Goal: Transaction & Acquisition: Purchase product/service

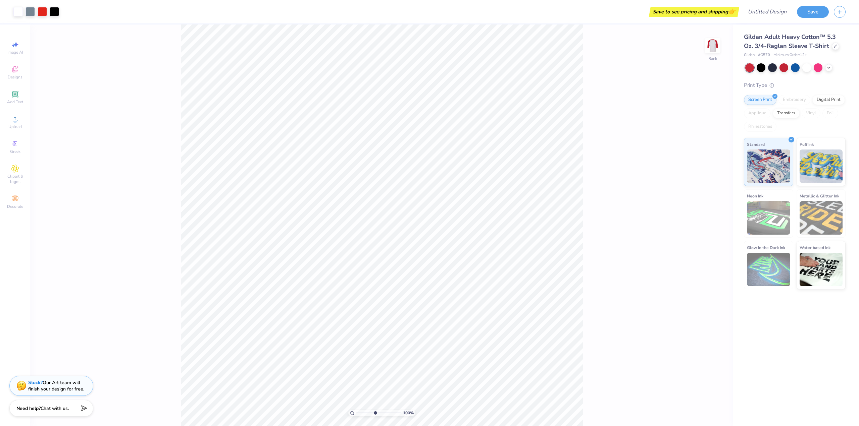
type input "10"
type textarea "x"
drag, startPoint x: 357, startPoint y: 412, endPoint x: 376, endPoint y: 406, distance: 20.0
type input "5.17"
click at [376, 410] on input "range" at bounding box center [378, 413] width 45 height 6
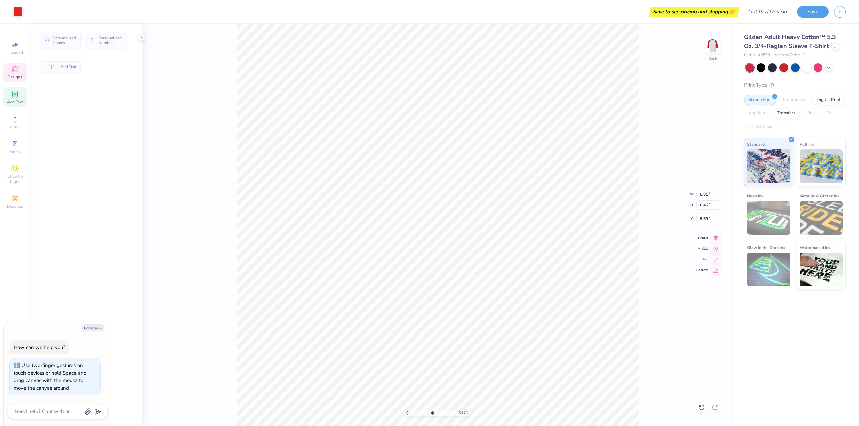
type textarea "x"
type input "5.81"
type input "0.46"
type input "9.69"
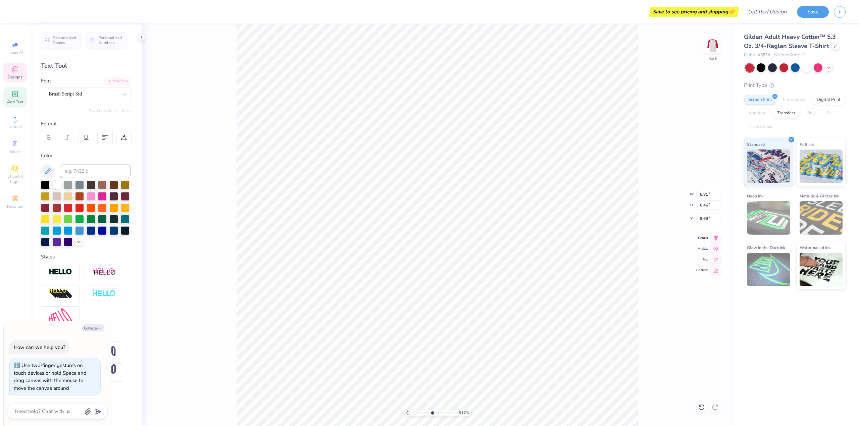
scroll to position [6, 1]
click at [693, 325] on div "517 % Back W 5.81 5.81 " H 0.46 0.46 " Y 9.69 9.69 " Center Middle Top Bottom" at bounding box center [437, 225] width 591 height 402
type textarea "x"
drag, startPoint x: 432, startPoint y: 413, endPoint x: 420, endPoint y: 412, distance: 11.8
type input "2.59"
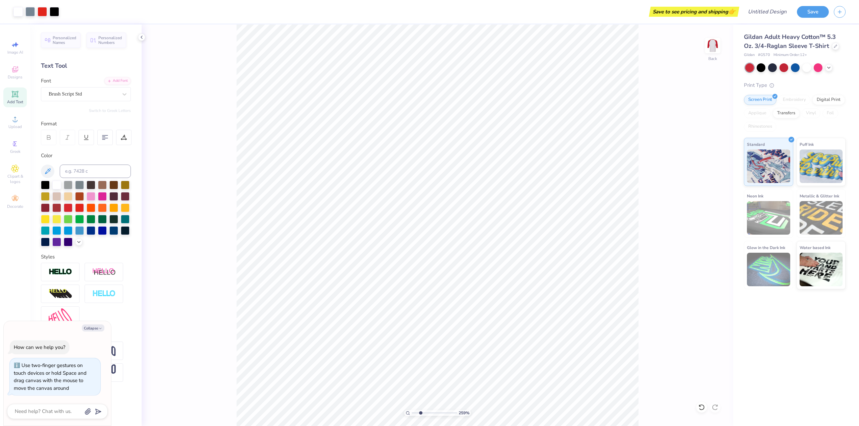
click at [420, 412] on input "range" at bounding box center [434, 413] width 45 height 6
click at [141, 38] on icon at bounding box center [141, 37] width 5 height 5
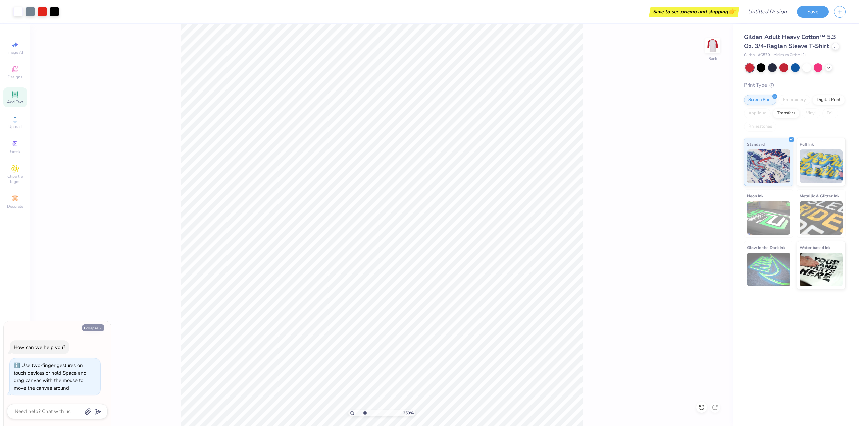
click at [101, 329] on icon "button" at bounding box center [100, 329] width 4 height 4
type textarea "x"
click at [365, 414] on input "range" at bounding box center [378, 413] width 45 height 6
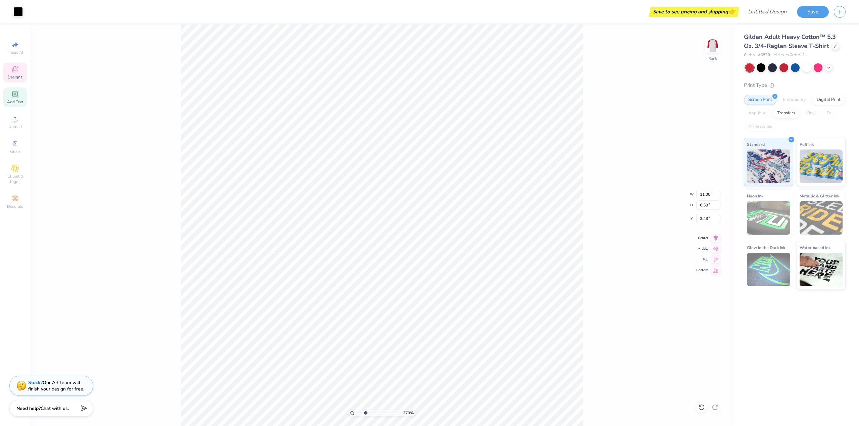
click at [607, 237] on div "273 % Back W 11.00 11.00 " H 6.58 6.58 " Y 3.43 3.43 " Center Middle Top Bottom" at bounding box center [381, 225] width 703 height 402
click at [177, 252] on div "273 % Back" at bounding box center [381, 225] width 703 height 402
click at [657, 148] on div "273 % Back W 11.00 11.00 " H 7.14 7.14 " Y 3.00 3.00 " Center Middle Top Bottom" at bounding box center [381, 225] width 703 height 402
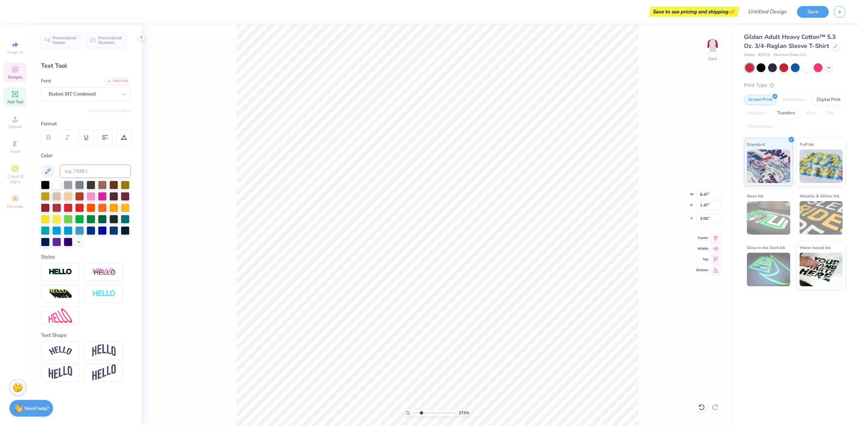
scroll to position [6, 3]
type input "2.73"
type textarea "P"
type input "2.73"
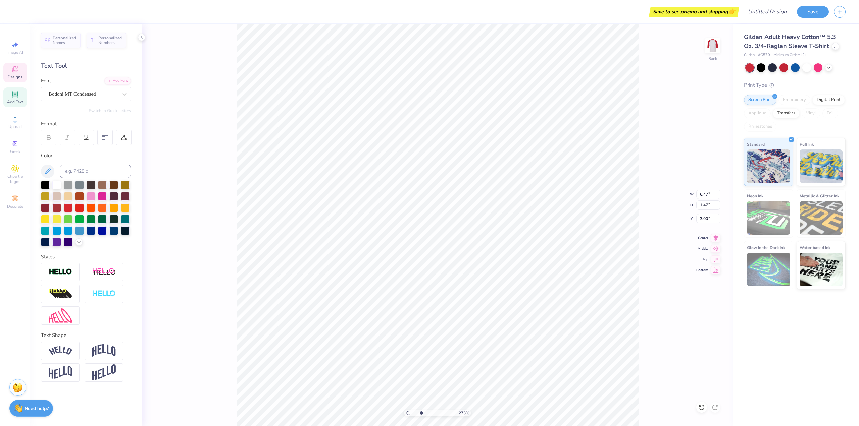
type textarea "Ph"
type input "2.73"
type textarea "Phi"
type input "2.73"
type textarea "Phi"
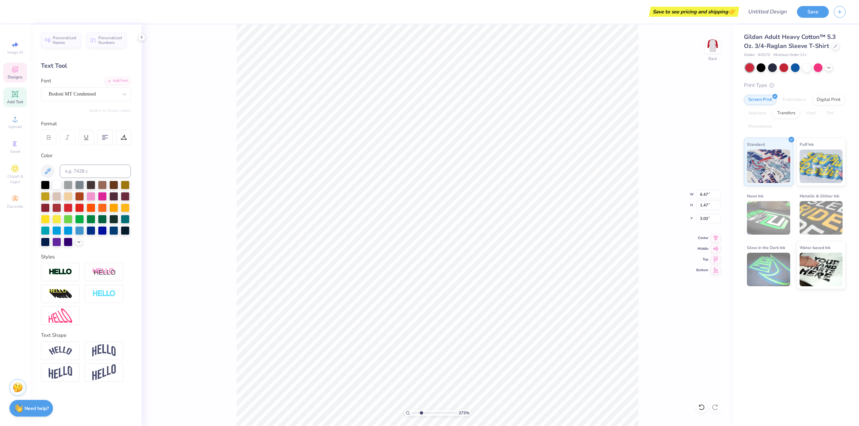
type input "2.73"
type textarea "Phi D"
type input "2.73"
type textarea "Phi"
type input "2.73"
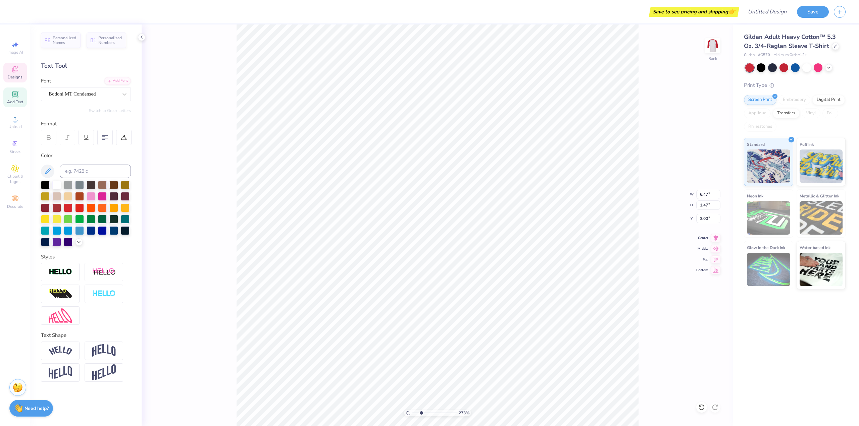
type textarea "Phi"
type input "2.73"
type textarea "Ph"
type input "2.73"
type textarea "P"
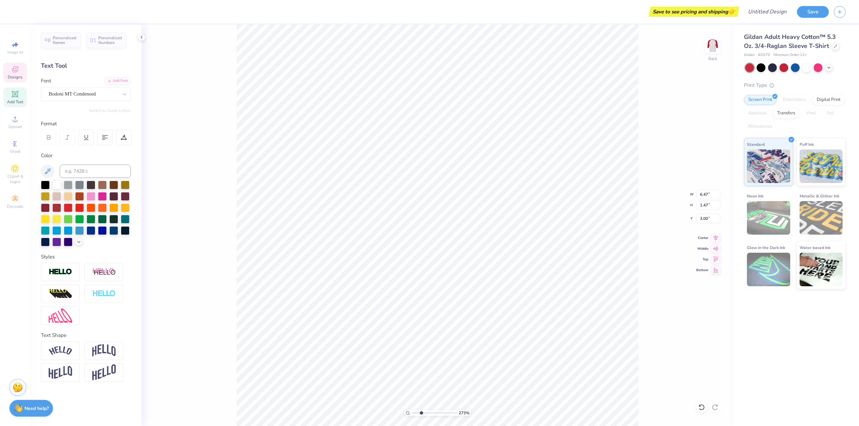
type input "2.73"
type textarea "PH"
type input "2.73"
type textarea "PHI"
type input "2.73"
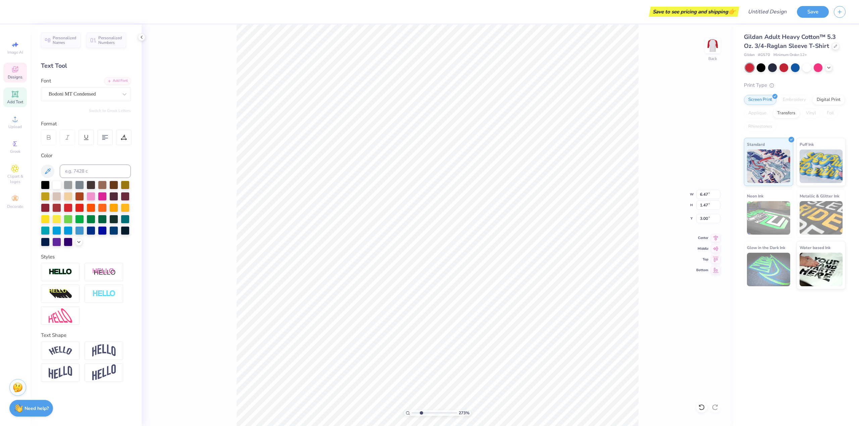
type textarea "PHI S"
type input "2.73"
type textarea "PHI SD"
type input "2.73"
type textarea "PHI S"
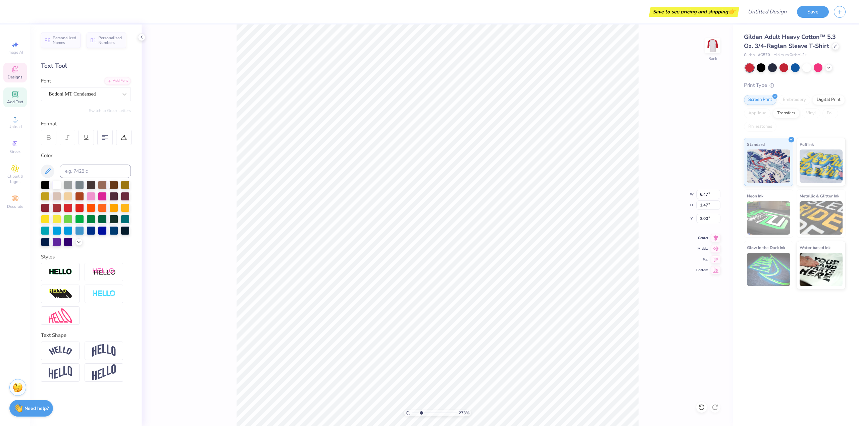
type input "2.73"
type textarea "PHI"
type input "2.73"
type textarea "PHI D"
type input "2.73"
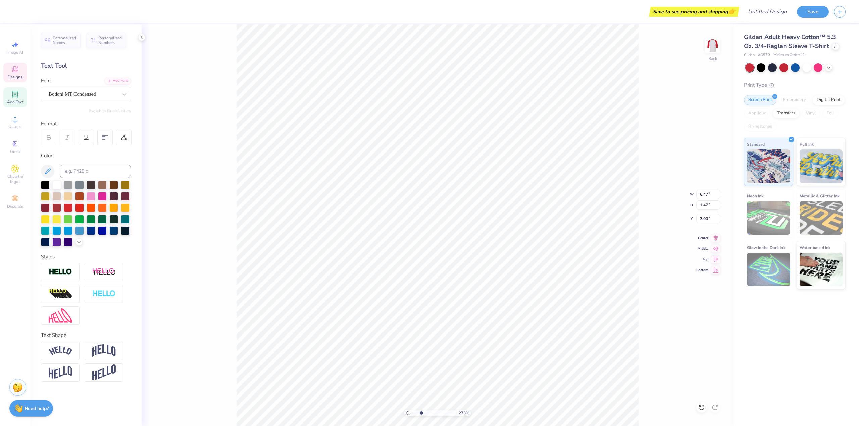
type textarea "PHI DE"
type input "2.73"
type textarea "PHI DEL"
type input "2.73"
type textarea "PHI DELT"
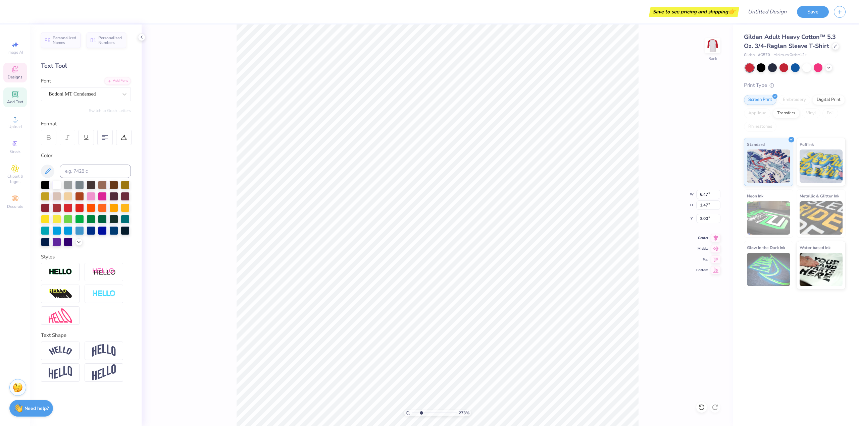
type input "2.73"
type textarea "PHI DELTA"
type input "2.73"
type textarea "PHI DELTA T"
type input "2.73"
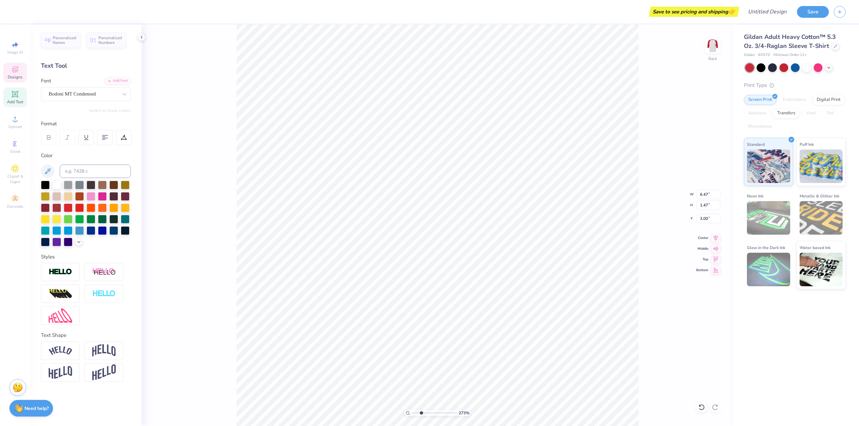
type textarea "PHI DELTA TH"
type input "2.73"
type textarea "PHI DELTA THE"
type input "2.73"
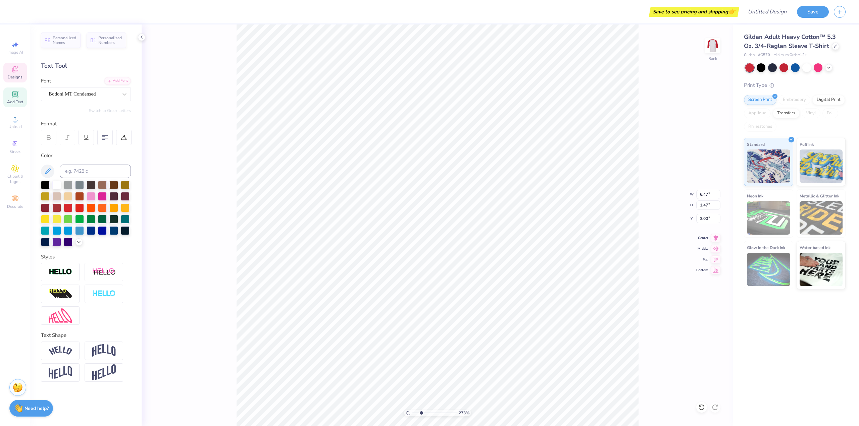
type textarea "PHI DELTA THETA"
type input "2.73"
type textarea "PHI DELTA THETA"
click at [211, 60] on div "273 % Back W 6.47 6.47 " H 1.47 1.47 " Y 3.00 3.00 " Center Middle Top Bottom" at bounding box center [437, 225] width 591 height 402
type input "2.73"
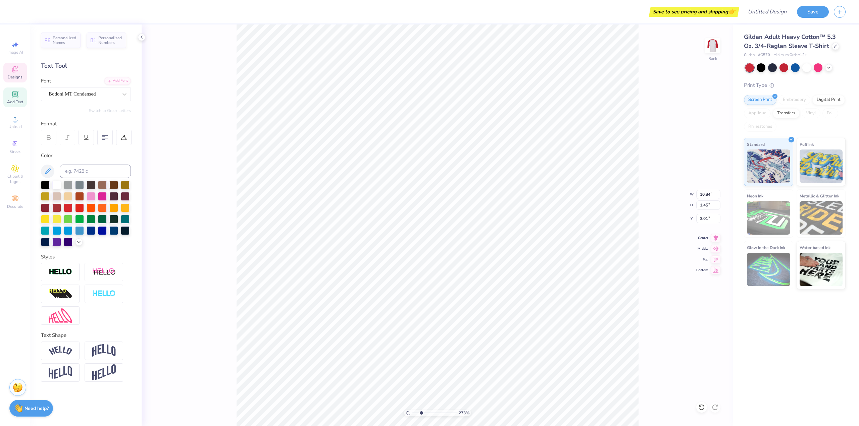
type input "10.84"
type input "1.45"
type input "3.01"
type input "2.73"
type input "2.57"
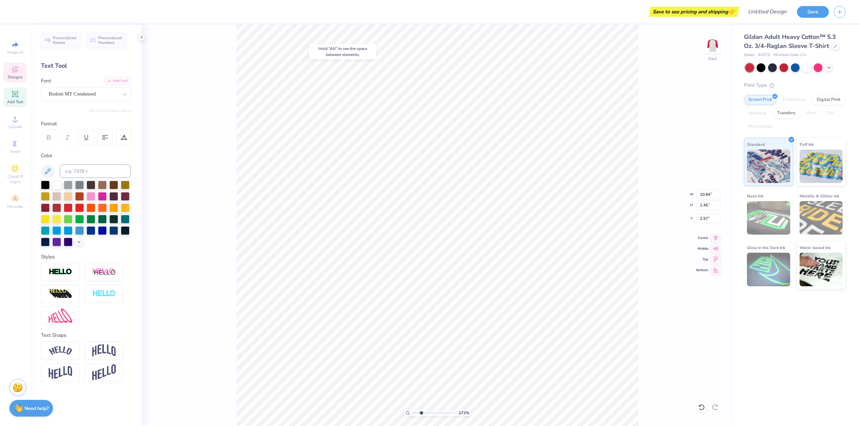
click at [670, 122] on div "273 % Back W 10.84 10.84 " H 1.45 1.45 " Y 2.57 2.57 " Center Middle Top Bottom" at bounding box center [437, 225] width 591 height 402
click at [668, 102] on div "273 % Back W 10.84 10.84 " H 1.45 1.45 " Y 2.57 2.57 " Center Middle Top Bottom" at bounding box center [437, 225] width 591 height 402
type input "2.73"
type input "1.55"
type input "2.73"
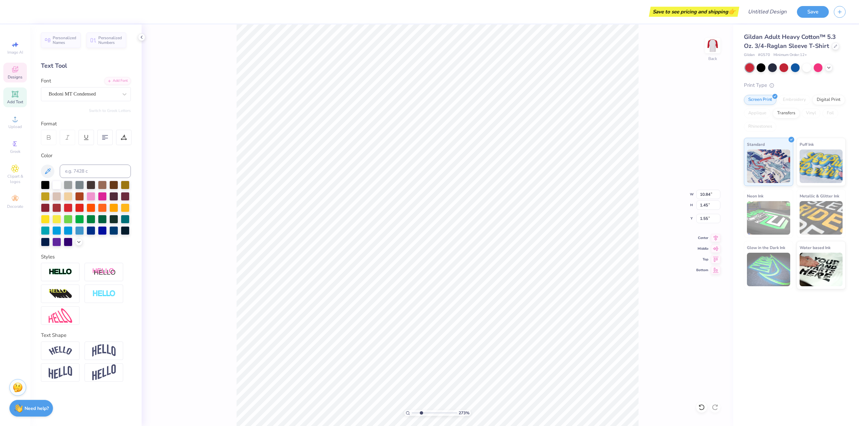
type input "5.81"
type input "0.46"
type input "9.69"
type input "2.73"
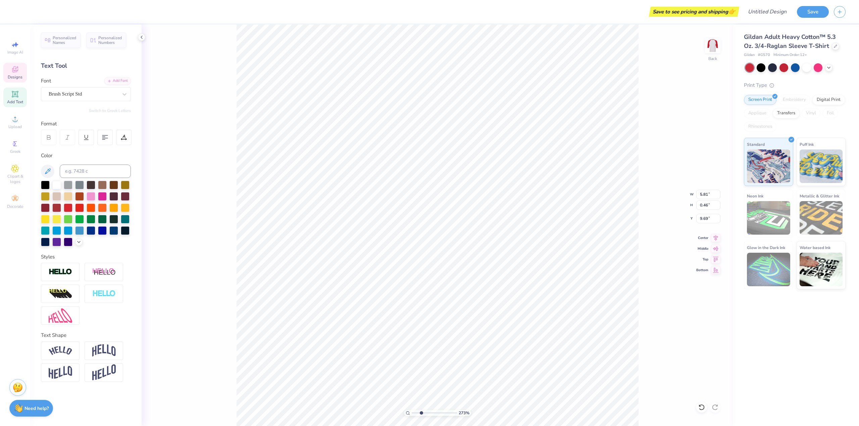
type textarea "D"
type input "2.73"
type textarea "Da"
type input "2.73"
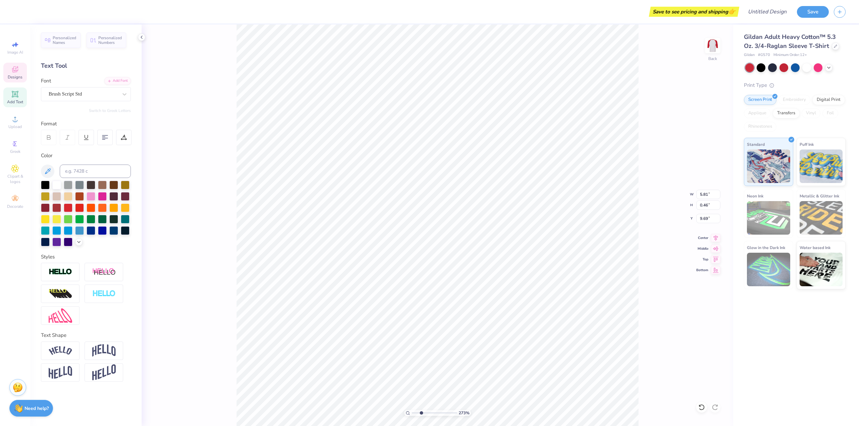
type textarea "Dad"
type input "2.73"
type textarea "Dad'"
type input "2.73"
type textarea "Dad's"
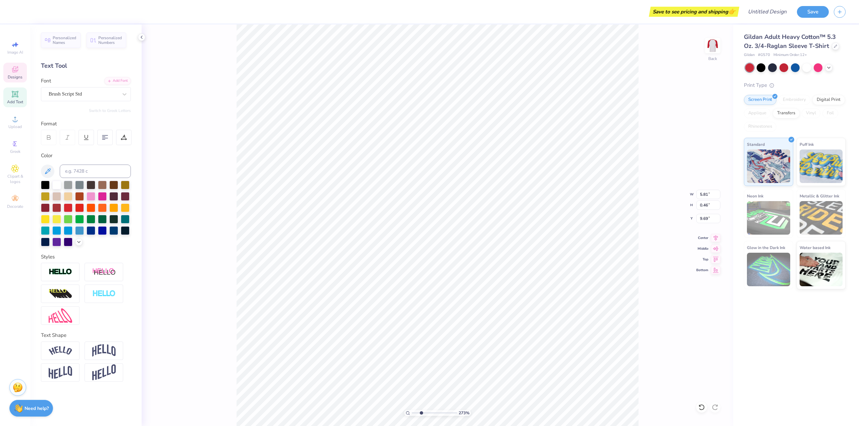
type input "2.73"
type textarea "Dad's"
type input "2.73"
type textarea "Dad's W"
type input "2.73"
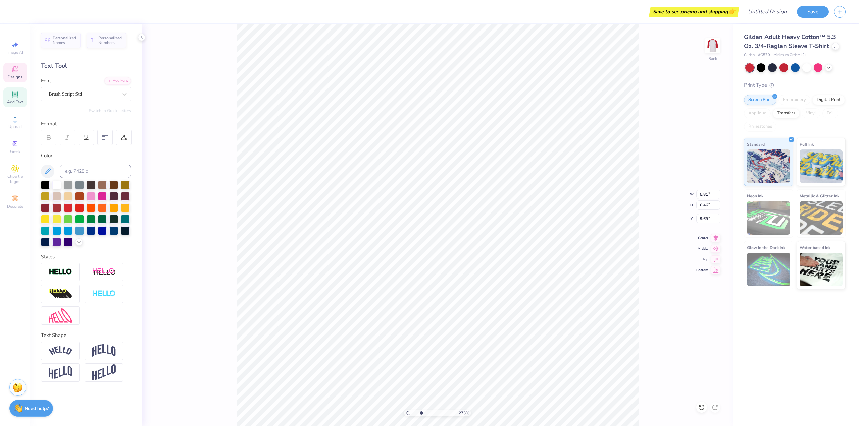
type textarea "Dad's We"
type input "2.73"
type textarea "Dad's Wee"
type input "2.73"
type textarea "Dad's Week"
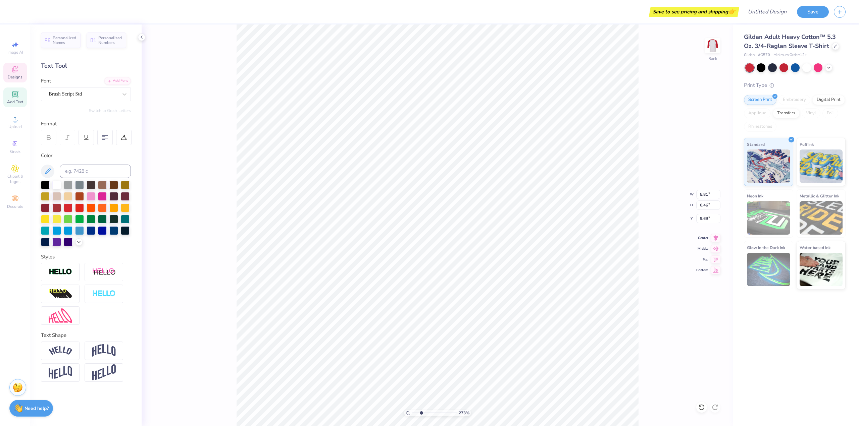
type input "2.73"
type textarea "Dad's Weeke"
type input "2.73"
type textarea "Dad's Weeked"
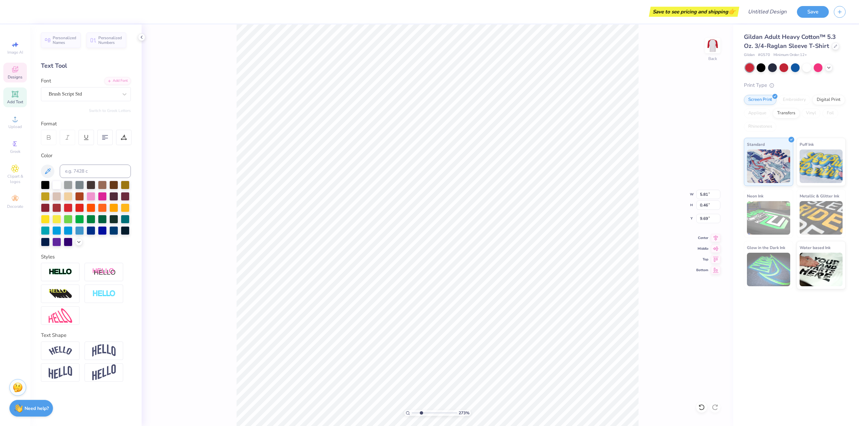
type input "2.73"
type textarea "Dad's Weeke"
type input "2.73"
type textarea "Dad's Weeken"
type input "2.73"
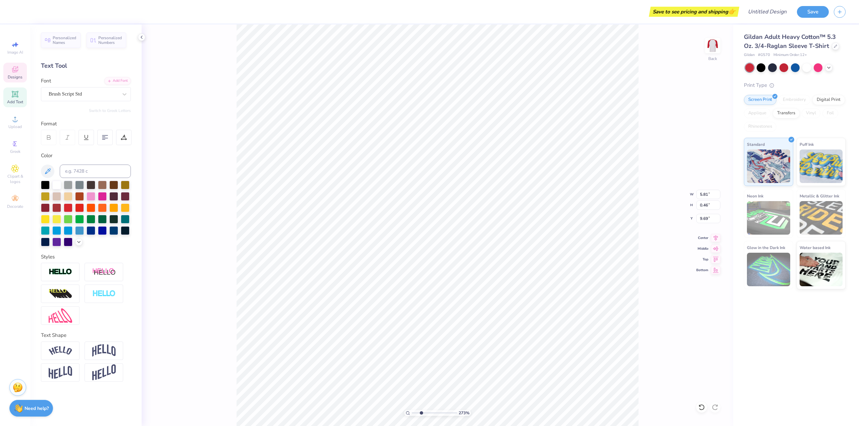
type textarea "Dad's Weekend"
type input "2.73"
type textarea "Dad's Weekend"
type input "2.73"
type textarea "Dad's Weekend 2"
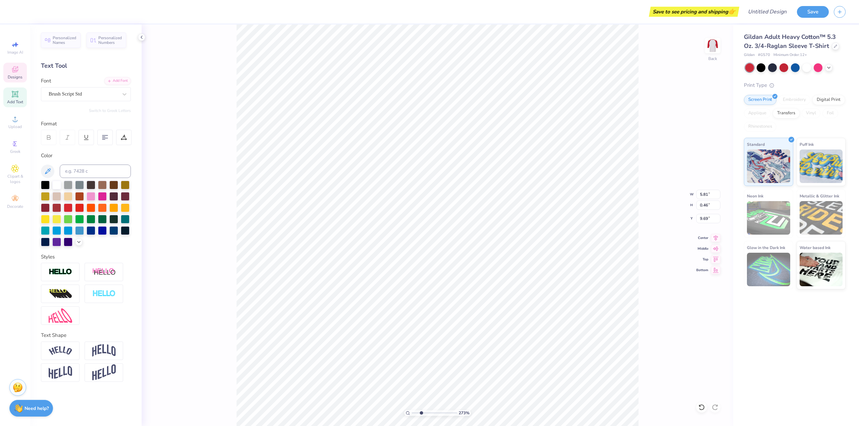
type input "2.73"
type textarea "Dad's Weekend 20"
type input "2.73"
type textarea "Dad's Weekend 202"
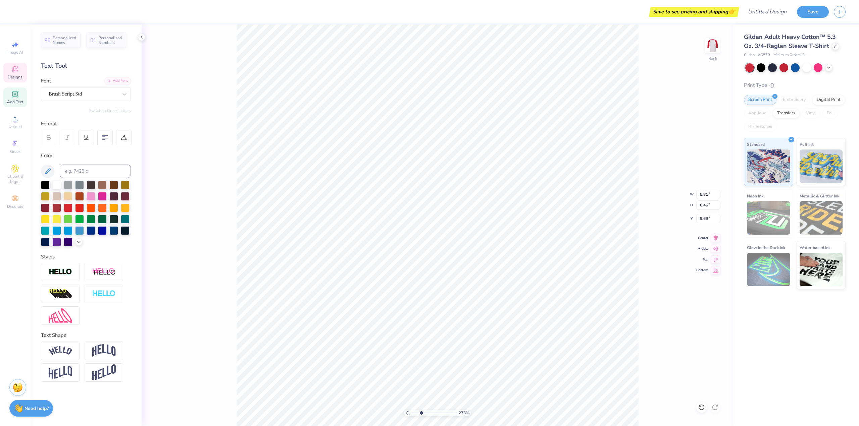
type input "2.73"
type textarea "Dad's Weekend 2026"
click at [190, 66] on div "273 % Back W 5.81 5.81 " H 0.46 0.46 " Y 9.69 9.69 " Center Middle Top Bottom" at bounding box center [437, 225] width 591 height 402
type input "2.73"
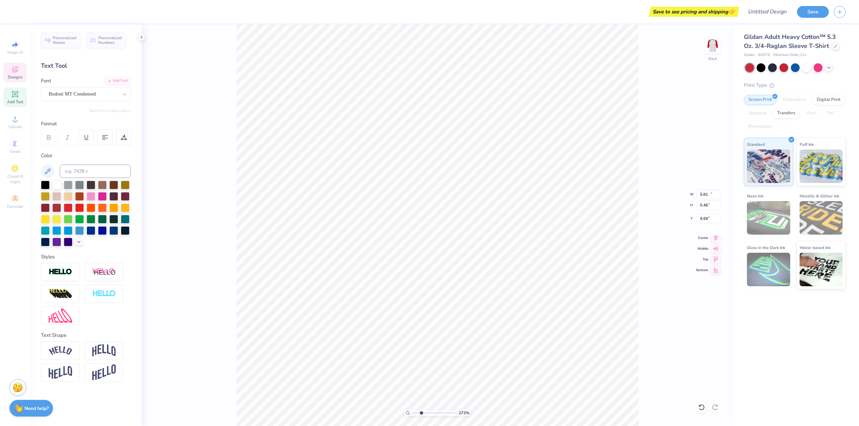
type input "10.84"
type input "1.45"
type input "1.86"
type input "2.73"
type input "2.27"
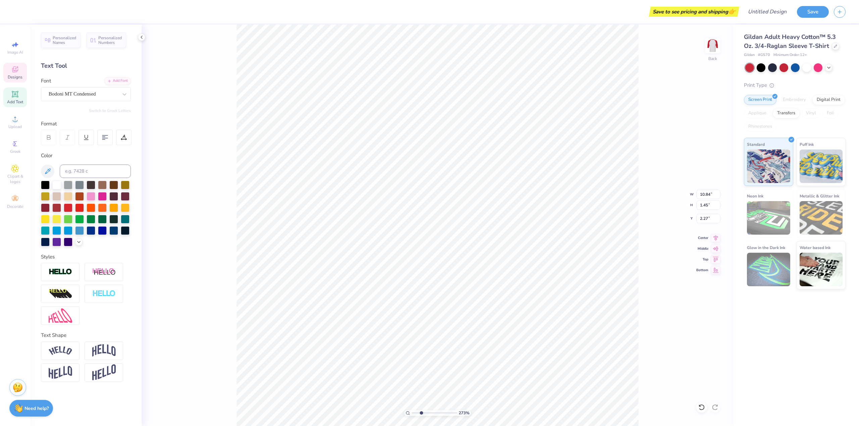
type input "2.73"
type input "5.37"
type input "0.45"
type input "9.69"
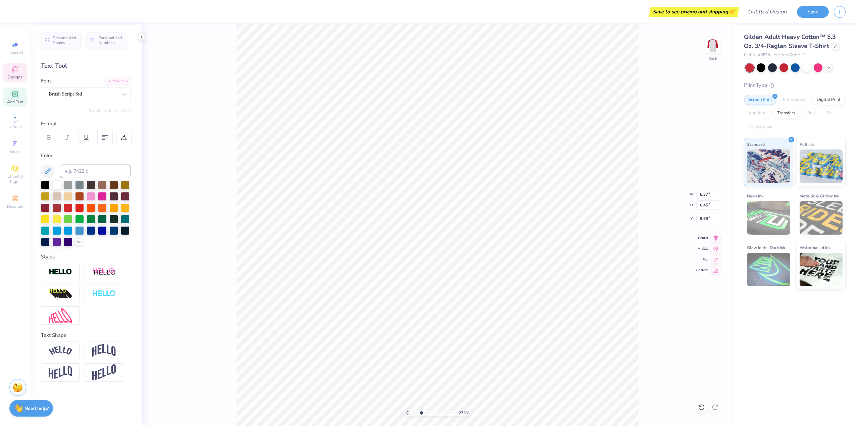
type input "2.73"
type textarea "Dad's Weekend 202"
type input "2.73"
type textarea "Dad's Weekend 202t"
click at [195, 49] on div "273 % Back W 5.37 5.37 " H 0.45 0.45 " Y 9.69 9.69 " Center Middle Top Bottom" at bounding box center [437, 225] width 591 height 402
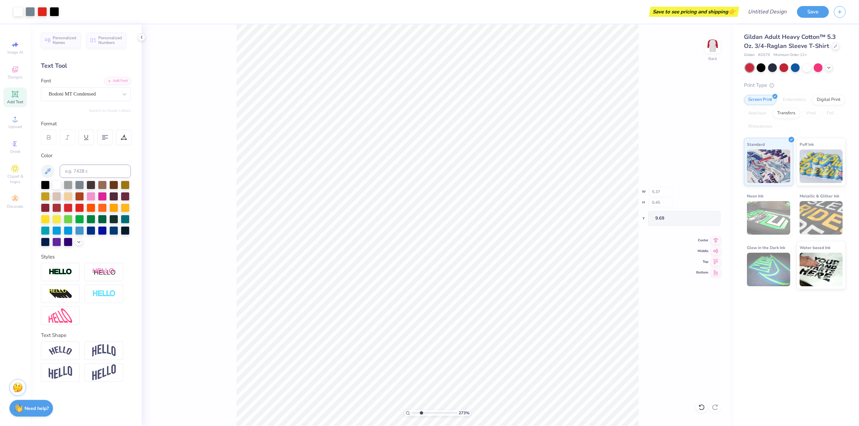
type input "2.73"
type input "10.84"
type input "1.45"
type input "1.55"
click at [641, 118] on div "273 % Back W 10.84 10.84 " H 1.45 1.45 " Y 1.55 1.55 " Center Middle Top Bottom" at bounding box center [437, 225] width 591 height 402
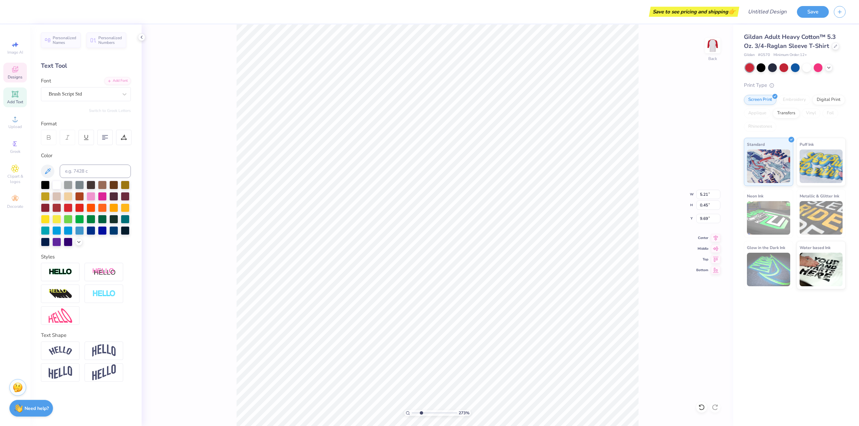
type input "2.73"
type textarea "Dad's Weekend 2025"
type input "2.73"
type textarea "Dad's Weekend 2025"
click at [188, 39] on div "273 % Back W 5.21 5.21 " H 0.45 0.45 " Y 9.69 9.69 " Center Middle Top Bottom" at bounding box center [437, 225] width 591 height 402
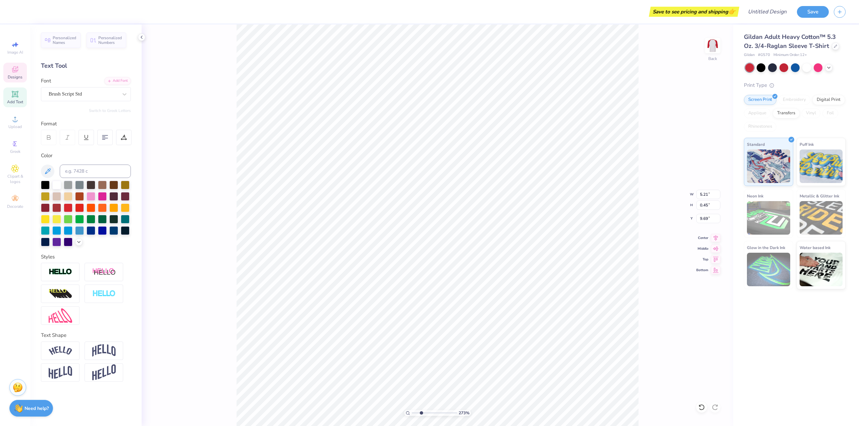
type input "2.73"
type input "10.84"
type input "1.45"
type input "1.98"
type input "2.73"
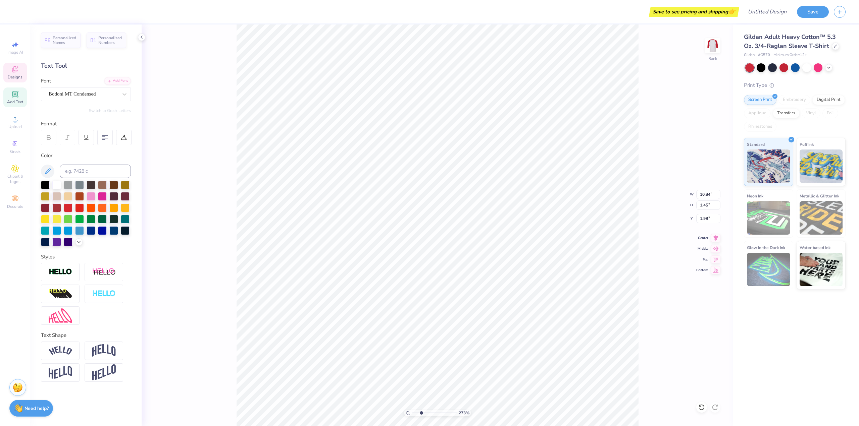
type input "2.17"
click at [676, 146] on div "273 % Back W 10.84 10.84 " H 1.45 1.45 " Y 2.17 2.17 " Center Middle Top Bottom" at bounding box center [437, 225] width 591 height 402
type input "2.73"
type input "10.84"
type input "1.45"
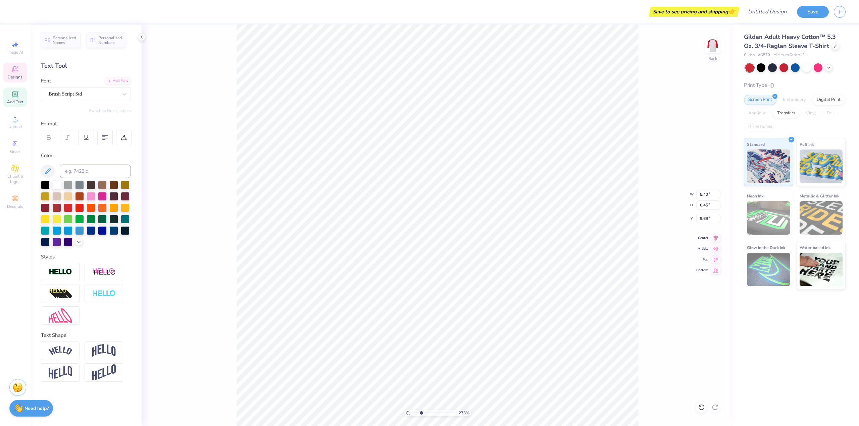
type input "2.17"
type input "2.73"
type input "5.40"
type input "0.45"
type input "9.69"
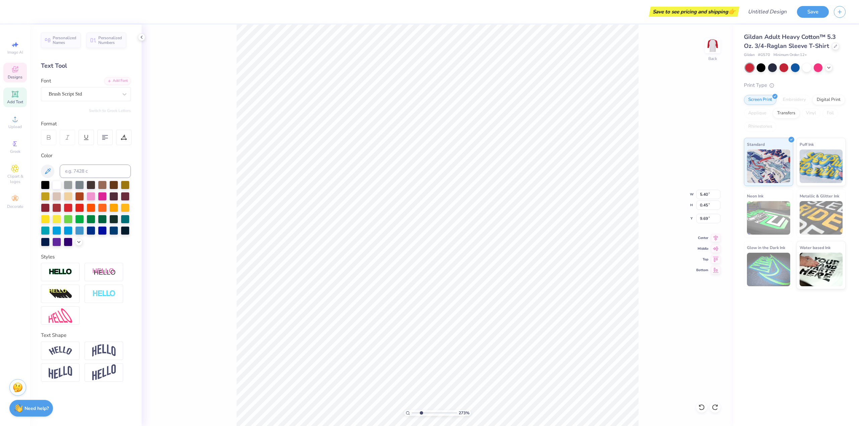
type input "2.73"
type input "4.26"
type input "2.73"
type textarea "O"
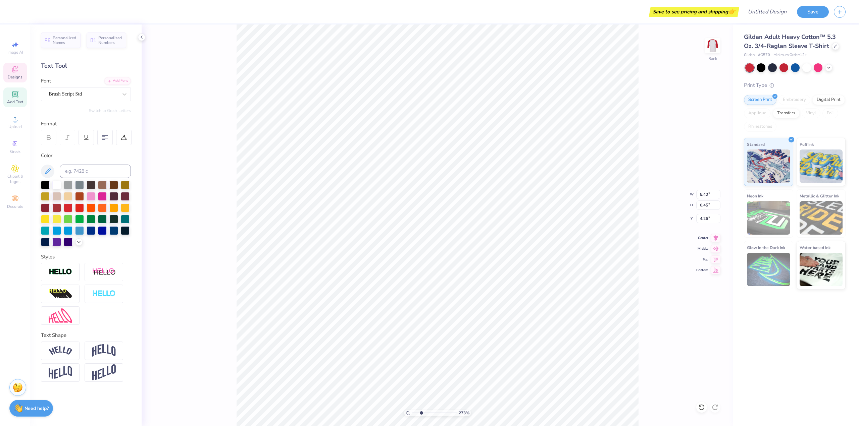
type input "2.73"
type textarea "OK"
type input "2.73"
type textarea "OKLA"
type input "2.73"
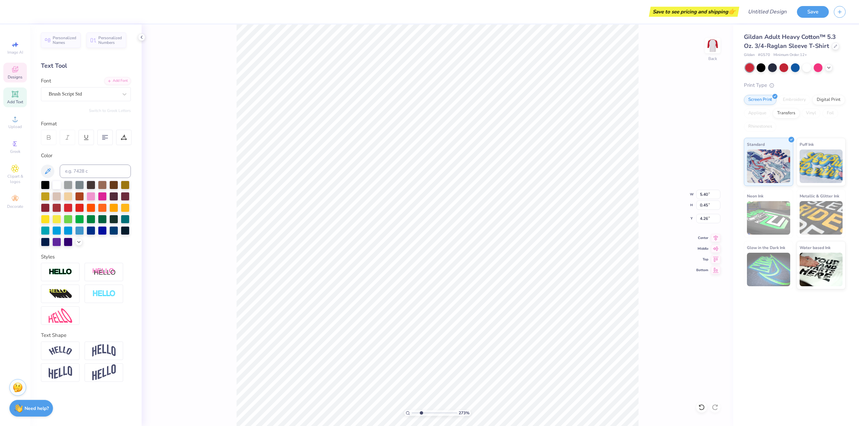
type textarea "OKLAG"
type input "2.73"
type textarea "OKLAGO"
type input "2.73"
type textarea "OKLAG"
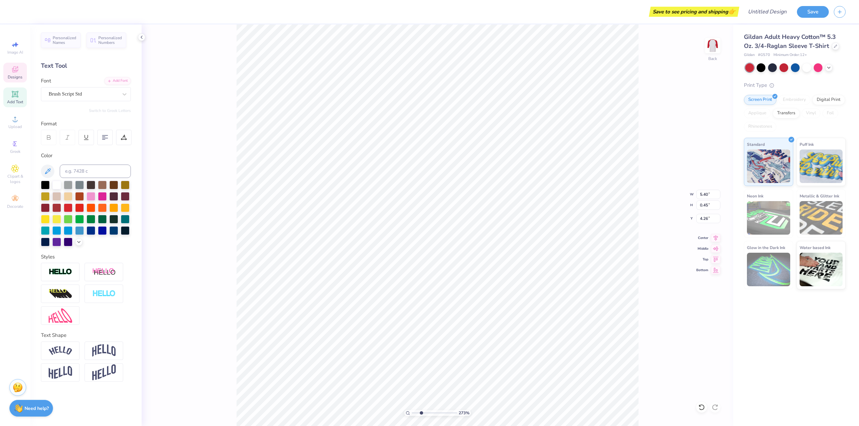
type input "2.73"
type textarea "OKLA"
type input "2.73"
type textarea "OKL"
type input "2.73"
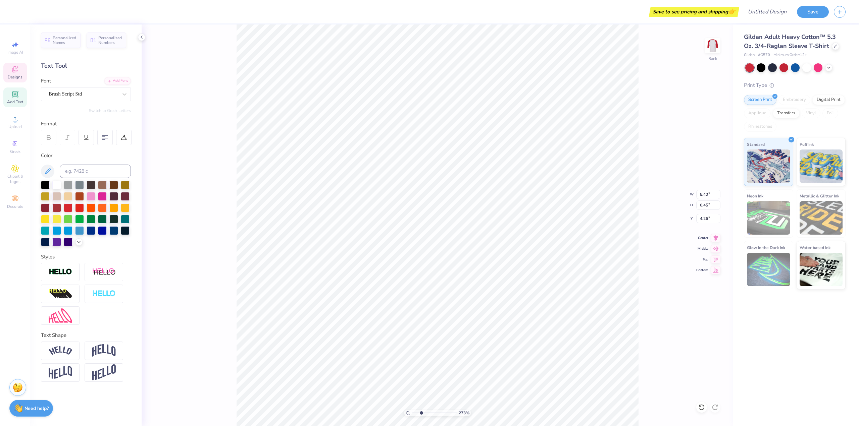
type textarea "OK"
type input "2.73"
type textarea "O"
type input "2.73"
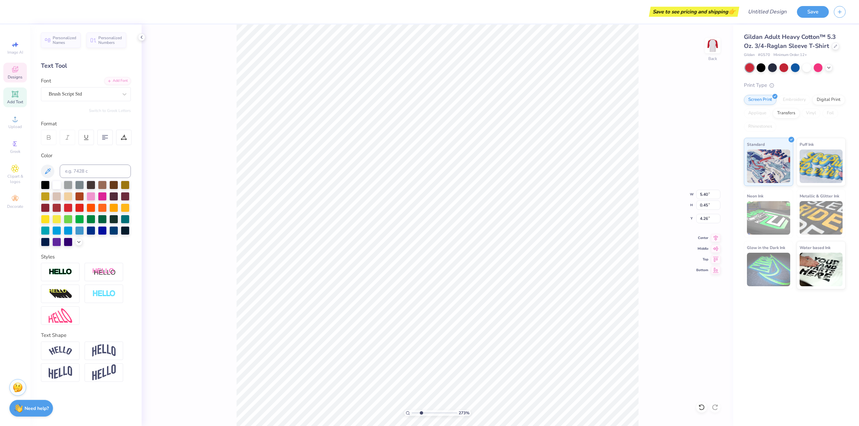
type textarea "Ok"
type input "2.73"
type textarea "Okla"
type input "2.73"
type textarea "Oklah"
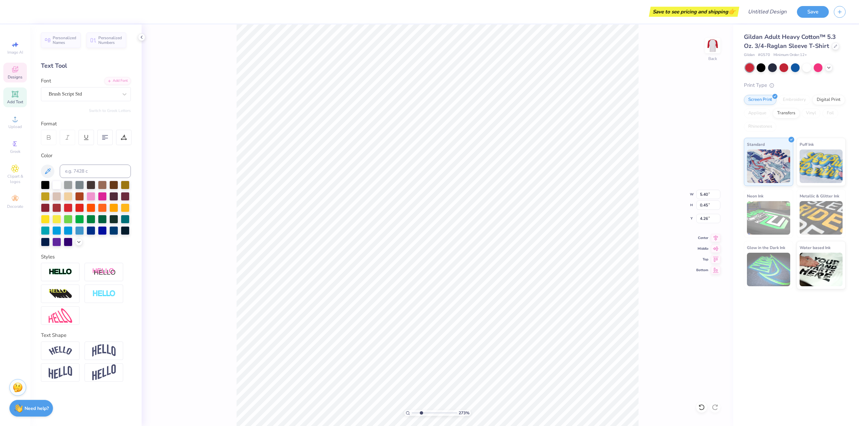
type input "2.73"
type textarea "Oklaho"
type input "2.73"
type textarea "[US_STATE]"
type input "2.73"
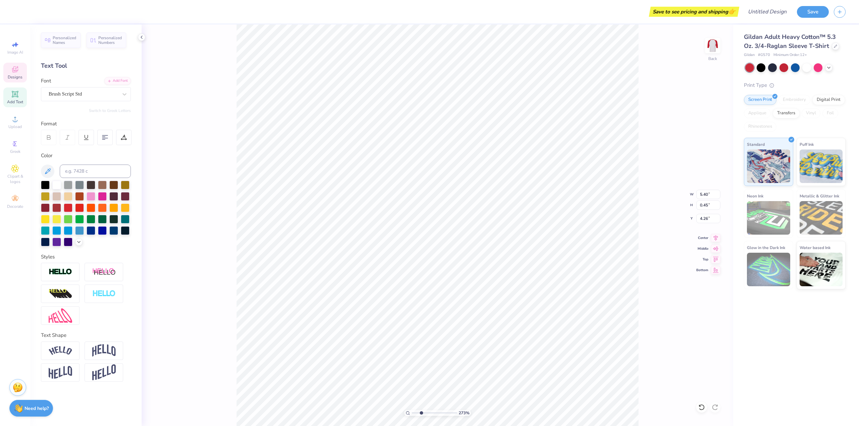
type textarea "[US_STATE]"
type input "2.73"
type textarea "[US_STATE] A"
type input "2.73"
type textarea "[US_STATE] Al"
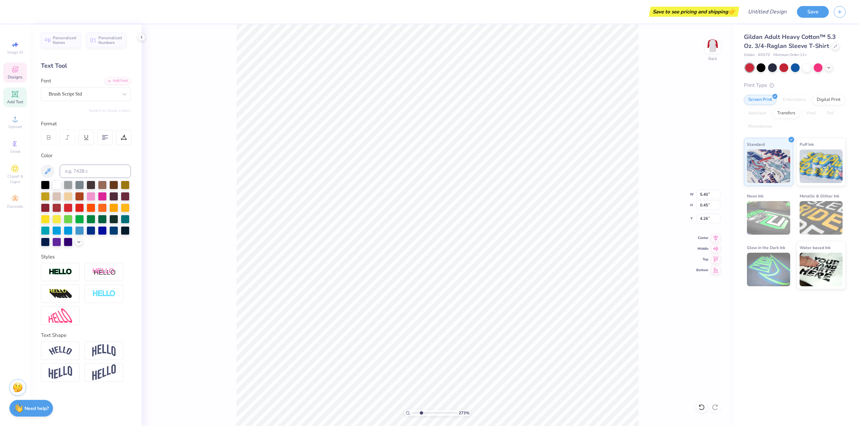
type input "2.73"
type textarea "[US_STATE] Alp"
type input "2.73"
type textarea "[US_STATE] Alpha"
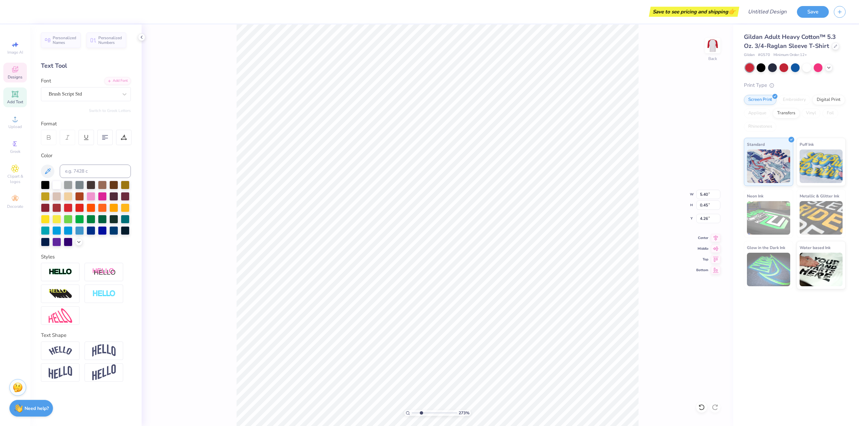
type input "2.73"
type textarea "[US_STATE] Alpha"
click at [188, 81] on div "273 % Back W 5.40 5.40 " H 0.45 0.45 " Y 4.26 4.26 " Center Middle Top Bottom" at bounding box center [437, 225] width 591 height 402
click at [660, 143] on div "273 % Back W 5.40 5.40 " H 0.45 0.45 " Y 4.26 4.26 " Center Middle Top Bottom" at bounding box center [437, 225] width 591 height 402
type input "2.73"
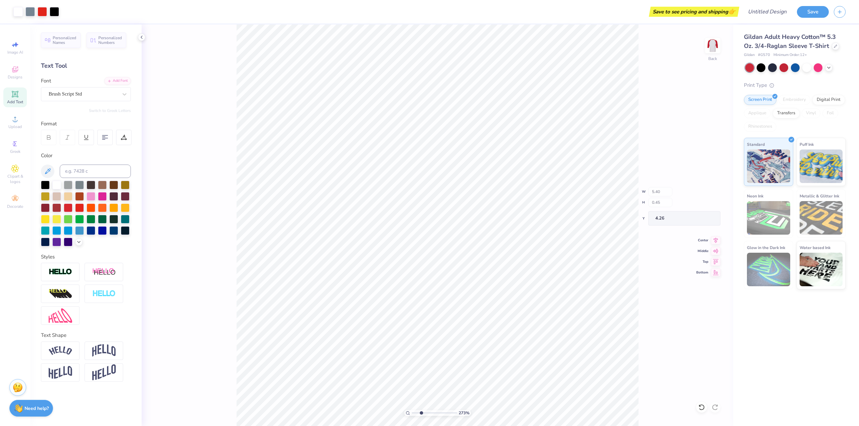
type input "4.14"
type input "0.55"
type input "3.99"
type input "2.73"
type input "4.14"
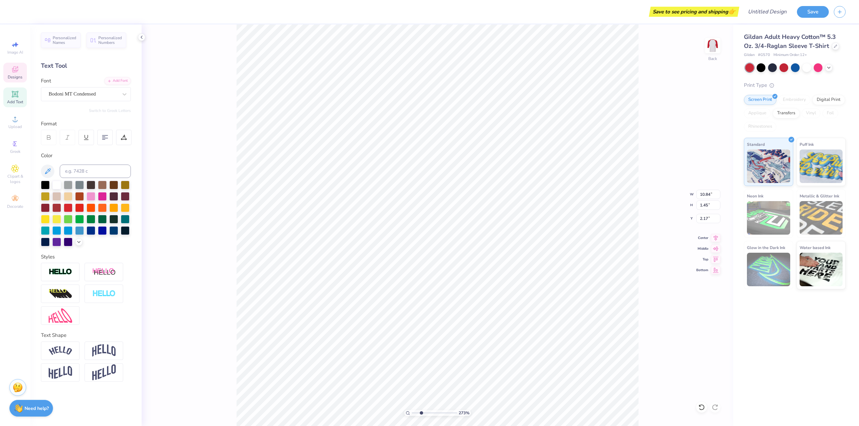
type input "0.55"
type input "3.99"
click at [666, 162] on div "273 % Back W 4.14 4.14 " H 0.55 0.55 " Y 3.99 3.99 " Center Middle Top Bottom" at bounding box center [437, 225] width 591 height 402
click at [143, 40] on icon at bounding box center [141, 37] width 5 height 5
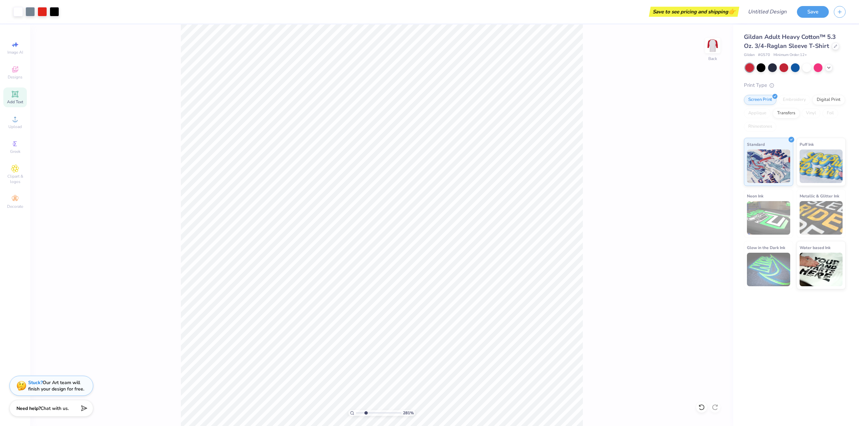
click at [365, 414] on input "range" at bounding box center [378, 413] width 45 height 6
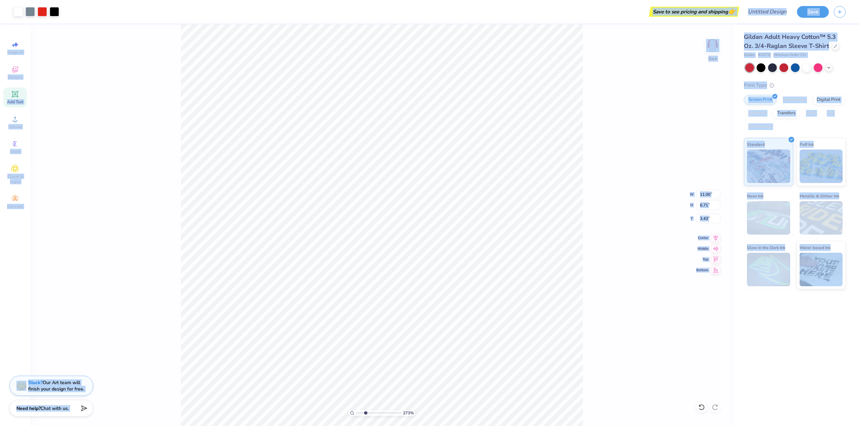
click at [635, 208] on div "273 % Back W 11.00 11.00 " H 6.71 6.71 " Y 3.43 3.43 " Center Middle Top Bottom" at bounding box center [381, 225] width 703 height 402
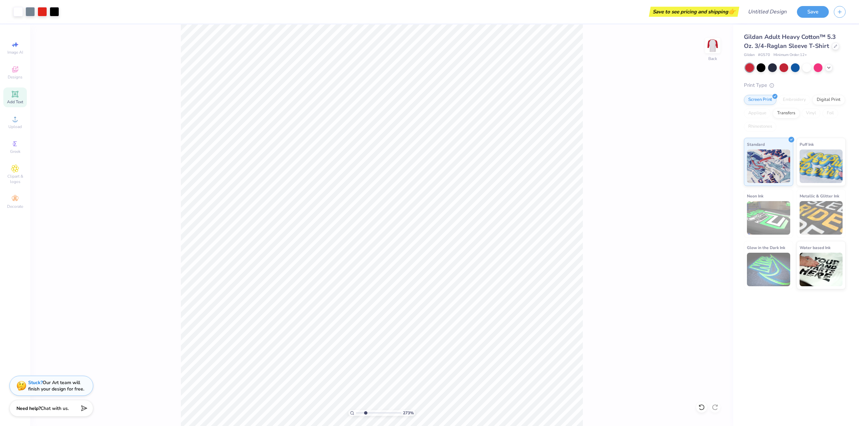
click at [665, 90] on div "273 % Back" at bounding box center [381, 225] width 703 height 402
click at [809, 92] on div "Print Type Screen Print Embroidery Digital Print Applique Transfers Vinyl Foil …" at bounding box center [795, 186] width 102 height 208
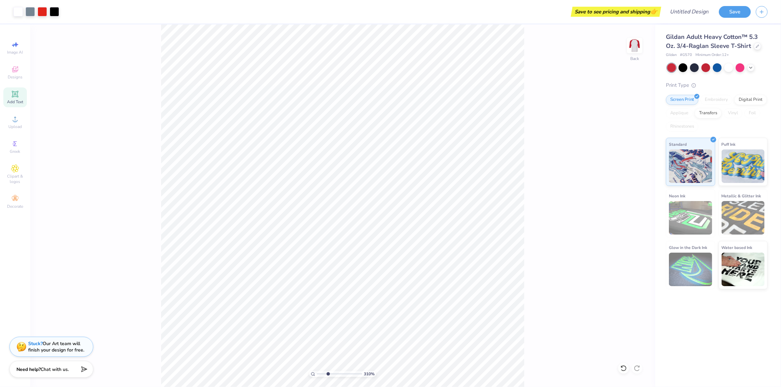
drag, startPoint x: 318, startPoint y: 374, endPoint x: 328, endPoint y: 374, distance: 9.8
click at [328, 374] on input "range" at bounding box center [339, 374] width 45 height 6
drag, startPoint x: 328, startPoint y: 372, endPoint x: 735, endPoint y: 353, distance: 407.0
click at [735, 353] on div "Gildan Adult Heavy Cotton™ 5.3 Oz. 3/4-Raglan Sleeve T-Shirt Gildan # G570 Mini…" at bounding box center [718, 205] width 126 height 363
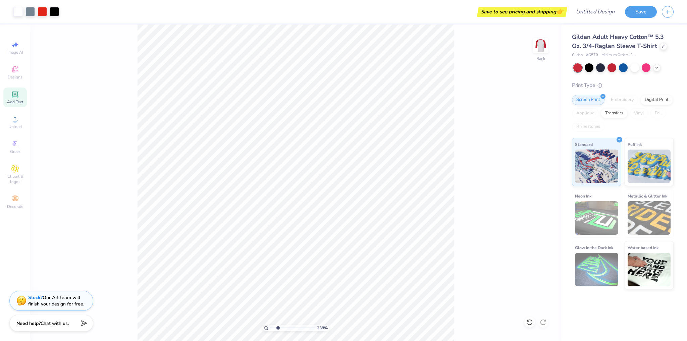
drag, startPoint x: 272, startPoint y: 326, endPoint x: 278, endPoint y: 328, distance: 5.6
click at [278, 328] on input "range" at bounding box center [292, 328] width 45 height 6
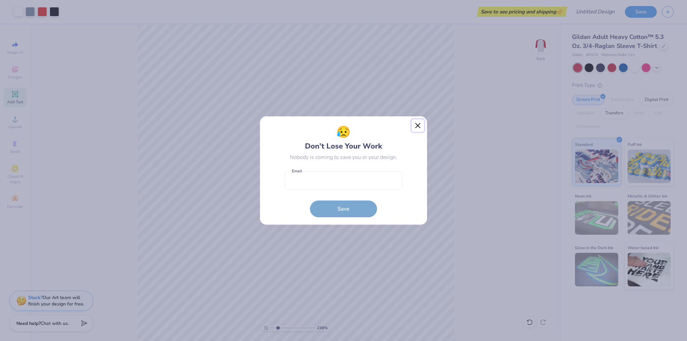
click at [420, 127] on button "Close" at bounding box center [418, 125] width 13 height 13
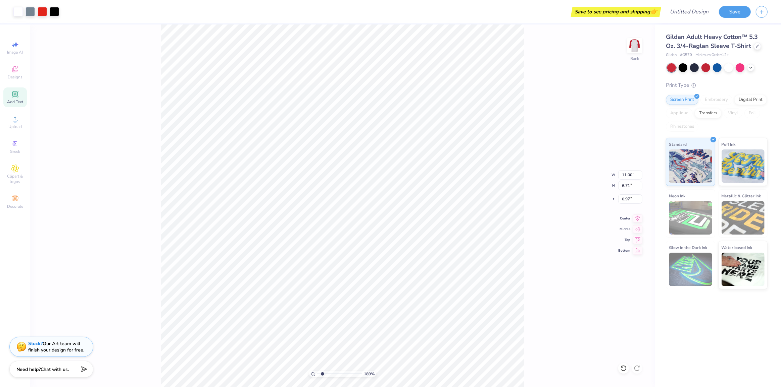
click at [595, 147] on div "189 % Back W 11.00 11.00 " H 6.71 6.71 " Y 0.97 0.97 " Center Middle Top Bottom" at bounding box center [342, 205] width 625 height 363
click at [540, 203] on div "272 % Back W 11.00 11.00 " H 6.71 6.71 " Y 0.97 0.97 " Center Middle Top Bottom" at bounding box center [342, 205] width 625 height 363
click at [586, 207] on div "272 % Back W 11.00 H 6.71 Y 1.37 Center Middle Top Bottom" at bounding box center [342, 205] width 625 height 363
click at [606, 139] on div "272 % Back" at bounding box center [342, 205] width 625 height 363
click at [535, 176] on div "272 % Back" at bounding box center [342, 205] width 625 height 363
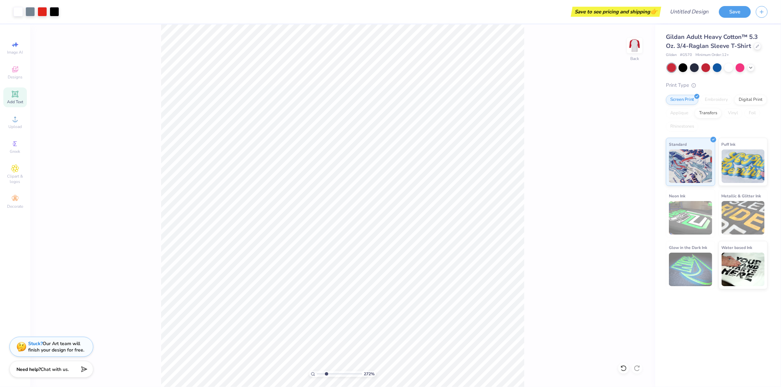
drag, startPoint x: 554, startPoint y: 71, endPoint x: 564, endPoint y: 47, distance: 26.7
click at [554, 71] on div "272 % Back" at bounding box center [342, 205] width 625 height 363
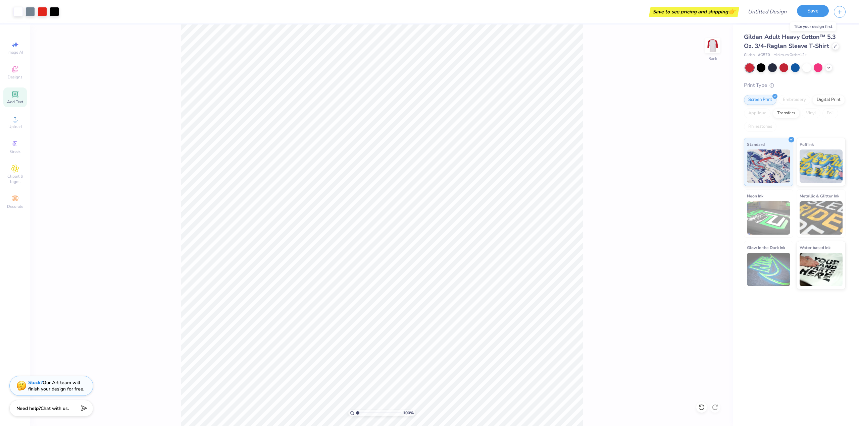
click at [814, 7] on button "Save" at bounding box center [813, 11] width 32 height 12
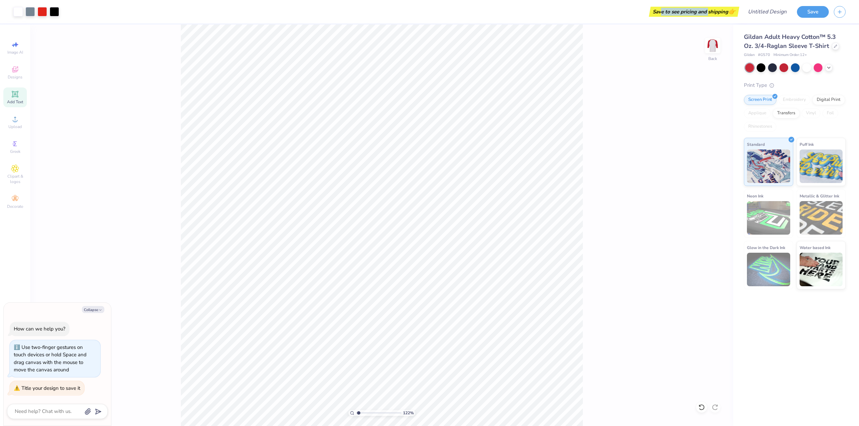
drag, startPoint x: 661, startPoint y: 10, endPoint x: 706, endPoint y: 9, distance: 44.3
click at [706, 9] on div "Save to see pricing and shipping 👉" at bounding box center [693, 12] width 87 height 10
click at [776, 12] on input "Design Title" at bounding box center [759, 11] width 66 height 13
click at [817, 10] on button "Save" at bounding box center [813, 11] width 32 height 12
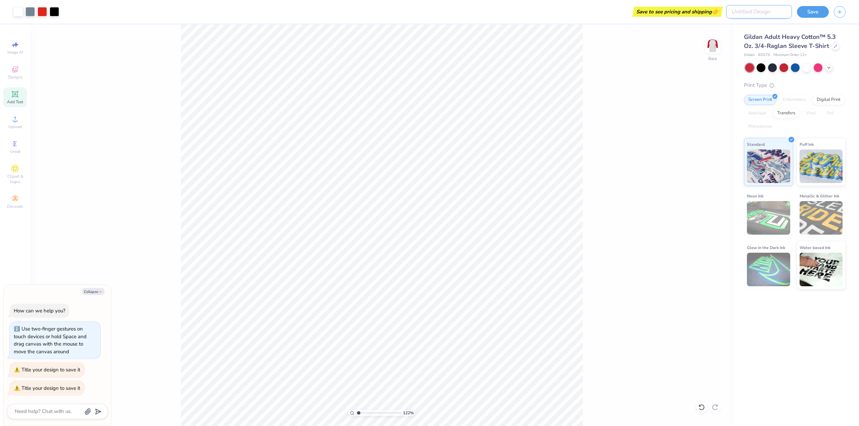
click at [752, 8] on input "Design Title" at bounding box center [759, 11] width 66 height 13
click at [821, 8] on button "Save" at bounding box center [813, 11] width 32 height 12
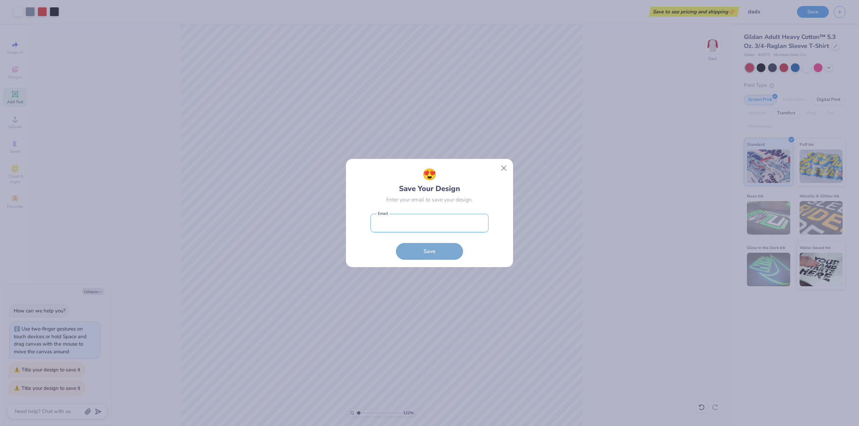
click at [443, 222] on input "email" at bounding box center [429, 223] width 118 height 18
click at [439, 243] on form "[EMAIL_ADDRESS][DOMAIN_NAME] Email Save" at bounding box center [429, 235] width 118 height 49
click at [438, 250] on button "Save" at bounding box center [429, 249] width 67 height 17
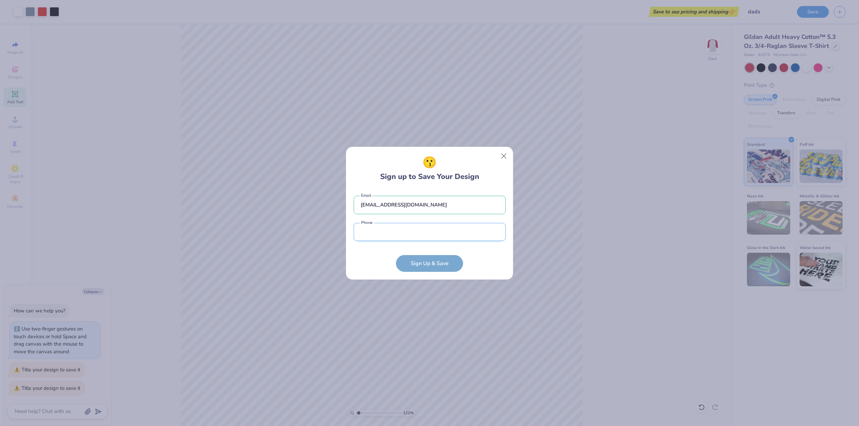
click at [437, 225] on input "tel" at bounding box center [430, 232] width 152 height 18
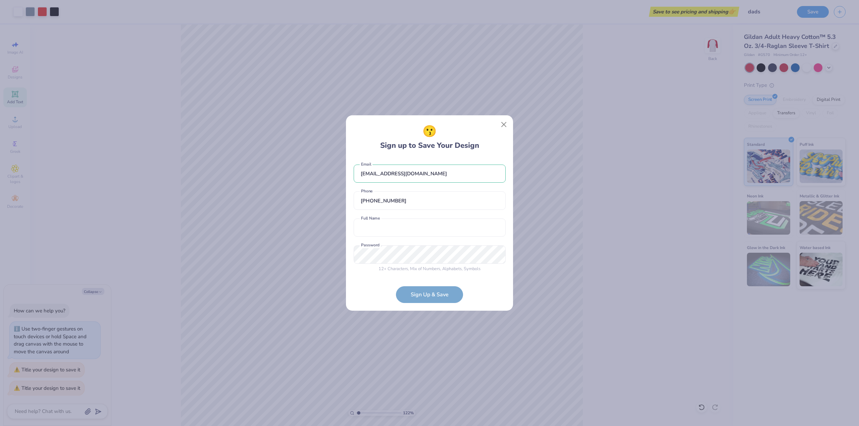
click at [438, 296] on form "[EMAIL_ADDRESS][DOMAIN_NAME] Email [PHONE_NUMBER] Phone Full Name is a required…" at bounding box center [430, 231] width 152 height 146
click at [413, 238] on div "[EMAIL_ADDRESS][DOMAIN_NAME] Email [PHONE_NUMBER] Phone Full Name is a required…" at bounding box center [430, 217] width 152 height 118
click at [417, 229] on input "text" at bounding box center [430, 228] width 152 height 18
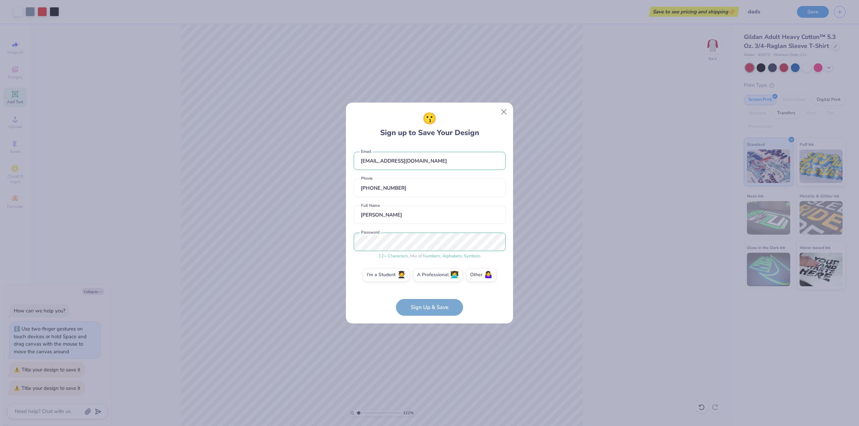
click at [441, 308] on form "[EMAIL_ADDRESS][DOMAIN_NAME] Email [PHONE_NUMBER] Phone [PERSON_NAME] Full Name…" at bounding box center [430, 230] width 152 height 171
click at [432, 312] on form "[EMAIL_ADDRESS][DOMAIN_NAME] Email [PHONE_NUMBER] Phone [PERSON_NAME] Full Name…" at bounding box center [430, 230] width 152 height 171
drag, startPoint x: 384, startPoint y: 281, endPoint x: 390, endPoint y: 278, distance: 6.9
click at [384, 281] on label "I'm a Student 🧑‍🎓" at bounding box center [386, 274] width 47 height 13
click at [427, 279] on input "I'm a Student 🧑‍🎓" at bounding box center [429, 277] width 4 height 4
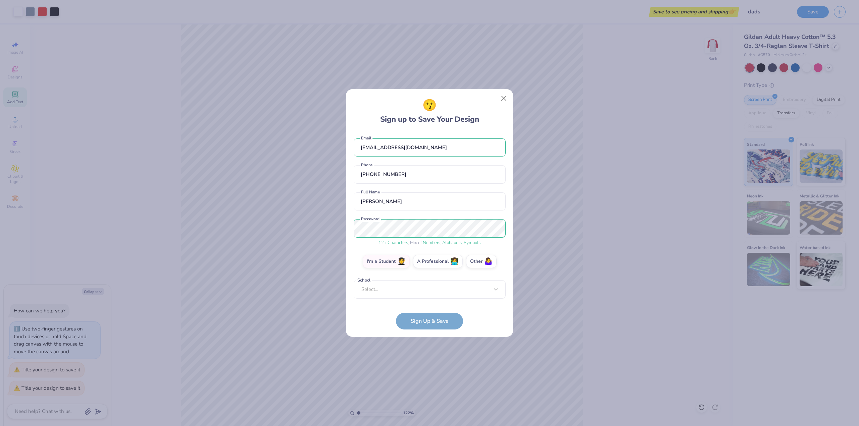
click at [424, 300] on div "[EMAIL_ADDRESS][DOMAIN_NAME] Email [PHONE_NUMBER] Phone [PERSON_NAME] Full Name…" at bounding box center [430, 217] width 152 height 170
click at [423, 294] on div "Select..." at bounding box center [430, 289] width 152 height 18
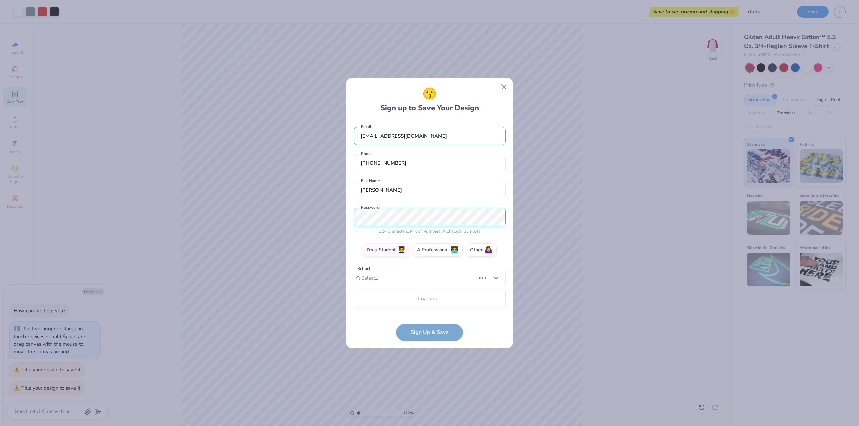
scroll to position [58, 0]
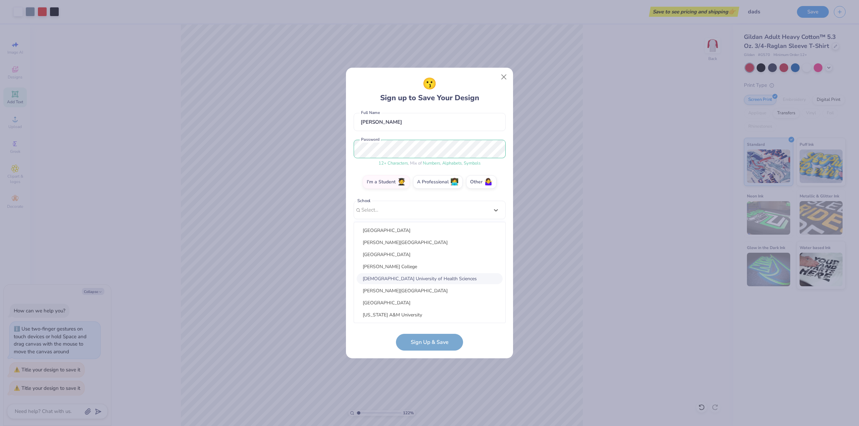
click at [423, 284] on div "[DEMOGRAPHIC_DATA] University of Health Sciences" at bounding box center [430, 278] width 146 height 11
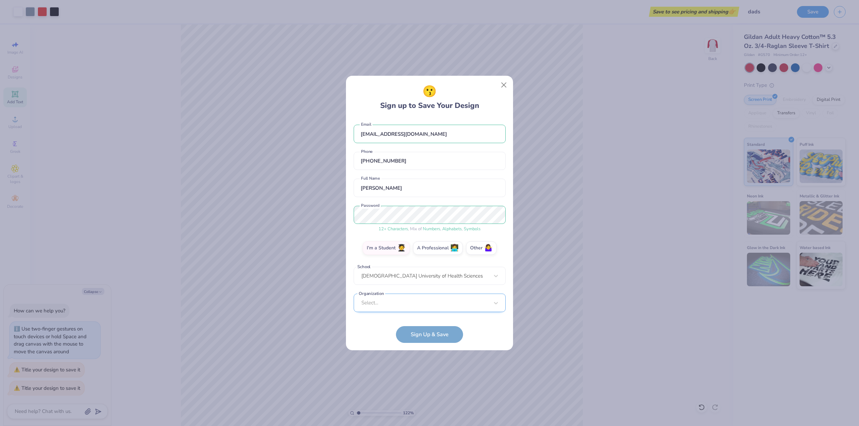
scroll to position [0, 0]
click at [425, 303] on div "Select..." at bounding box center [430, 303] width 152 height 18
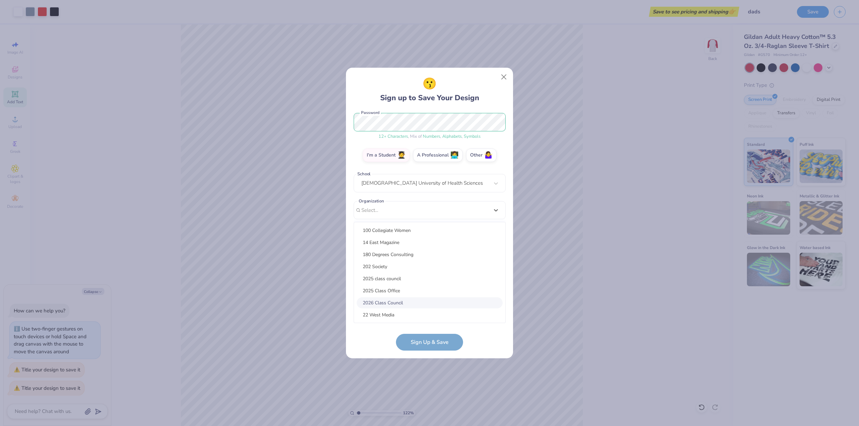
click at [420, 301] on div "2026 Class Council" at bounding box center [430, 303] width 146 height 11
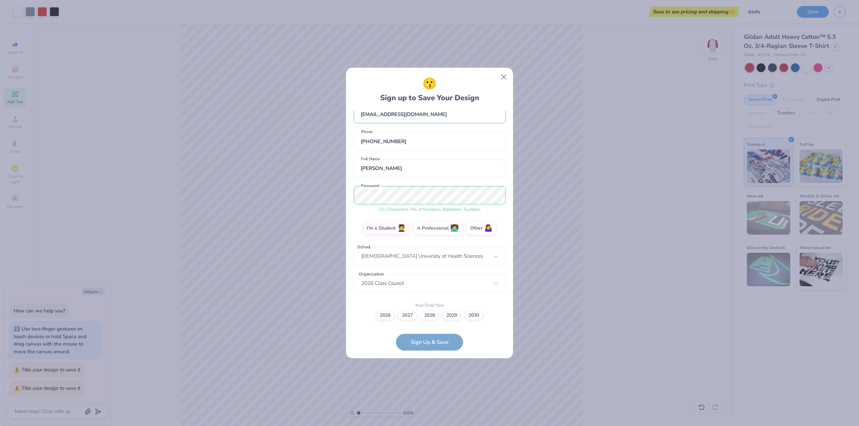
click at [433, 336] on form "[EMAIL_ADDRESS][DOMAIN_NAME] Email [PHONE_NUMBER] Phone [PERSON_NAME] Full Name…" at bounding box center [430, 230] width 152 height 241
click at [475, 318] on label "2030" at bounding box center [473, 314] width 19 height 9
click at [432, 325] on input "2030" at bounding box center [429, 327] width 4 height 4
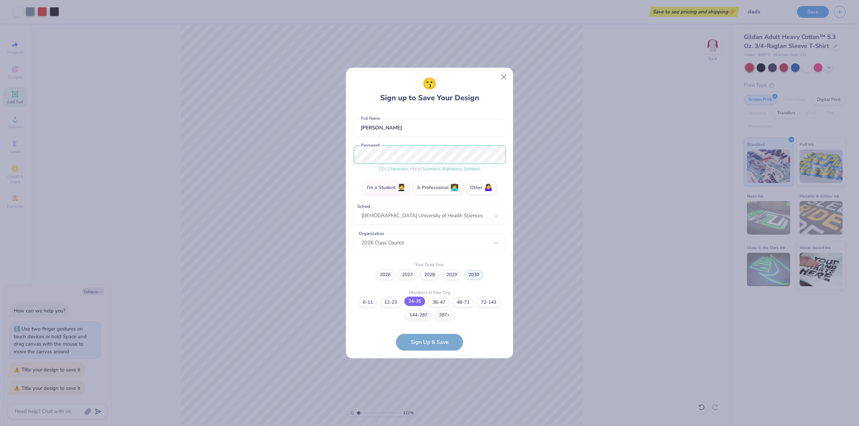
click at [407, 303] on label "24-35" at bounding box center [414, 301] width 21 height 9
click at [427, 359] on input "24-35" at bounding box center [429, 361] width 4 height 4
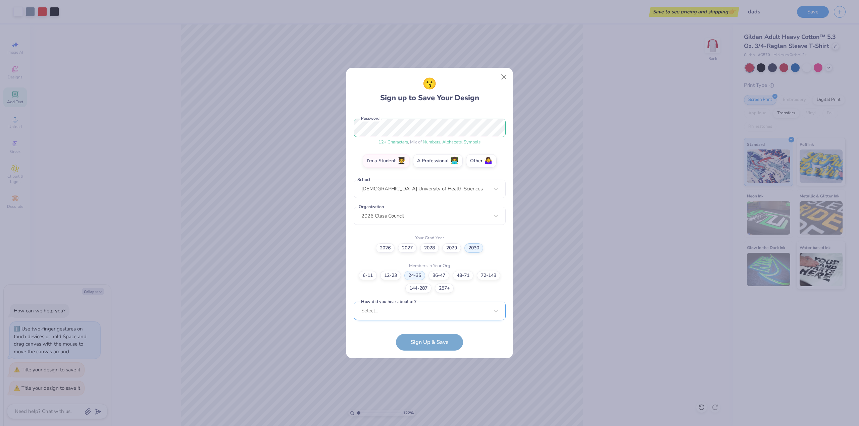
click at [431, 309] on div "Select..." at bounding box center [430, 311] width 152 height 18
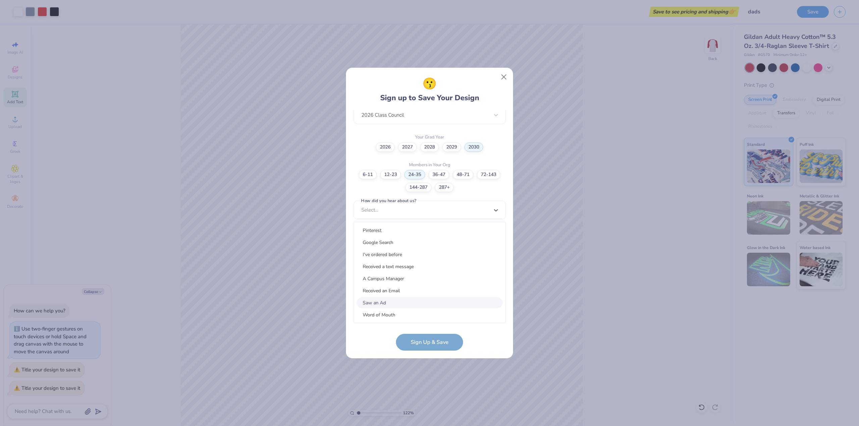
click at [427, 299] on div "Saw an Ad" at bounding box center [430, 303] width 146 height 11
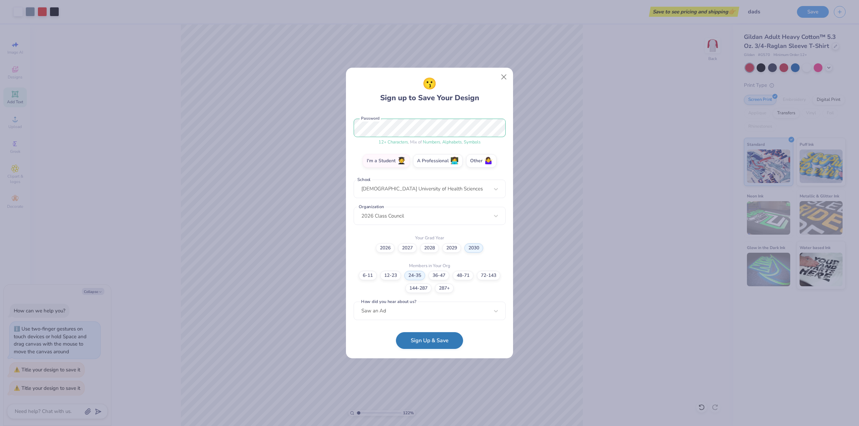
click at [442, 338] on button "Sign Up & Save" at bounding box center [429, 340] width 67 height 17
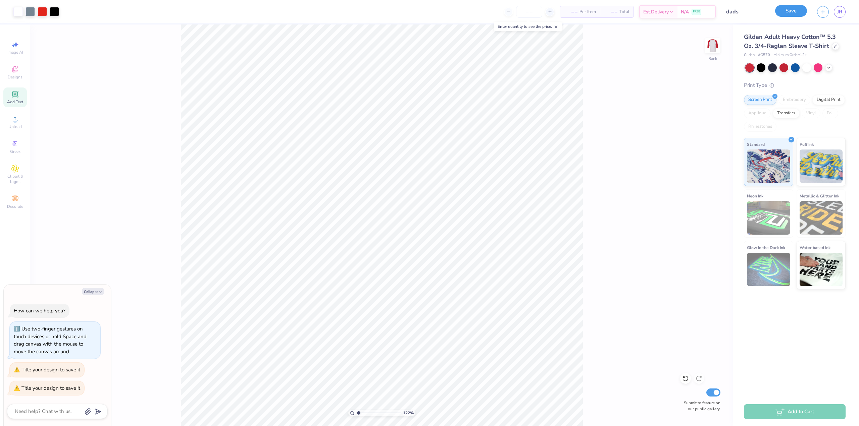
click at [796, 10] on button "Save" at bounding box center [791, 11] width 32 height 12
click at [536, 11] on input "number" at bounding box center [529, 12] width 26 height 12
click at [549, 13] on icon at bounding box center [549, 11] width 5 height 5
drag, startPoint x: 521, startPoint y: 11, endPoint x: 506, endPoint y: 11, distance: 14.8
click at [506, 11] on input "12" at bounding box center [506, 12] width 26 height 12
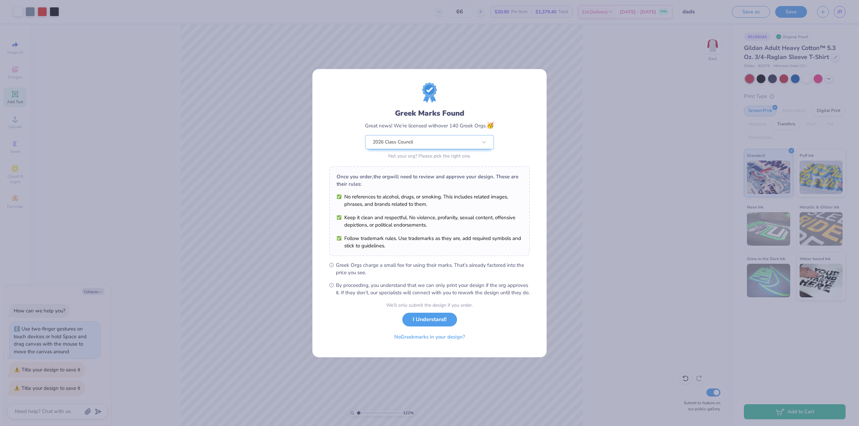
click at [572, 122] on div "Greek Marks Found Great news! We’re licensed with over 140 Greek Orgs. 🥳 2026 C…" at bounding box center [429, 213] width 859 height 426
click at [558, 322] on div "Greek Marks Found Great news! We’re licensed with over 140 Greek Orgs. 🥳 2026 C…" at bounding box center [429, 213] width 859 height 426
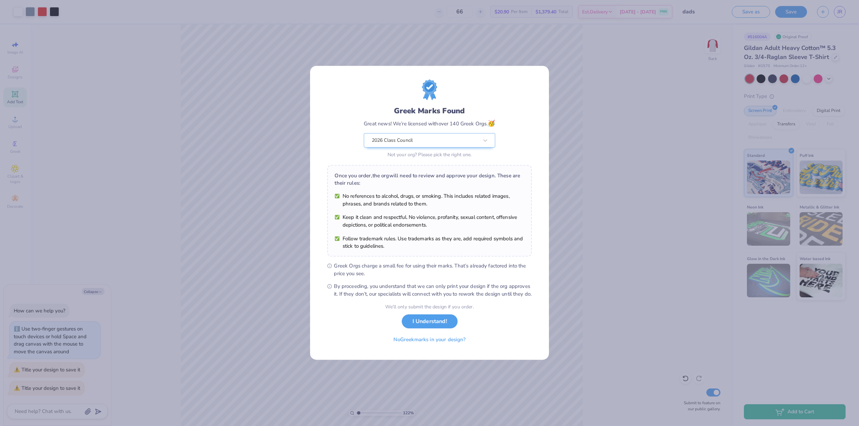
click at [558, 322] on div "Greek Marks Found Great news! We’re licensed with over 140 Greek Orgs. 🥳 2026 C…" at bounding box center [429, 213] width 859 height 426
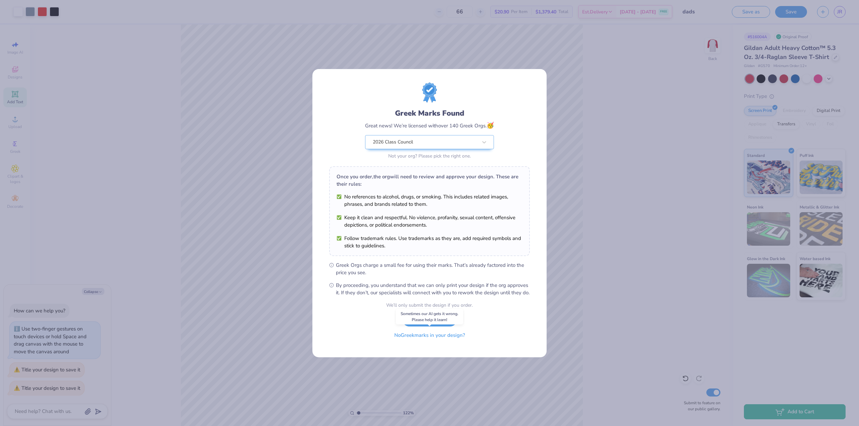
click at [465, 338] on button "No Greek marks in your design?" at bounding box center [429, 336] width 82 height 14
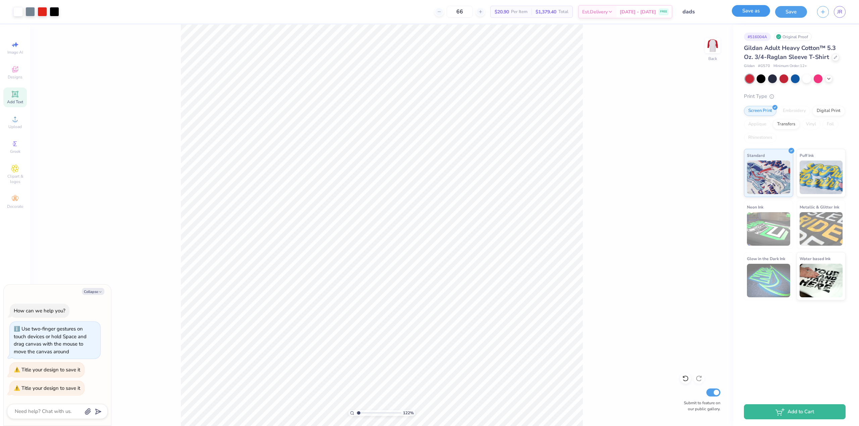
click at [761, 13] on button "Save as" at bounding box center [751, 11] width 38 height 12
click at [803, 81] on div at bounding box center [806, 78] width 9 height 9
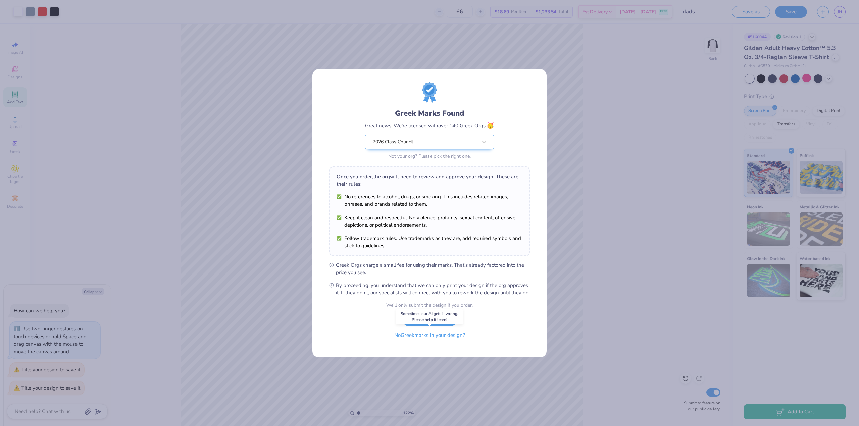
click at [442, 339] on button "No Greek marks in your design?" at bounding box center [429, 336] width 82 height 14
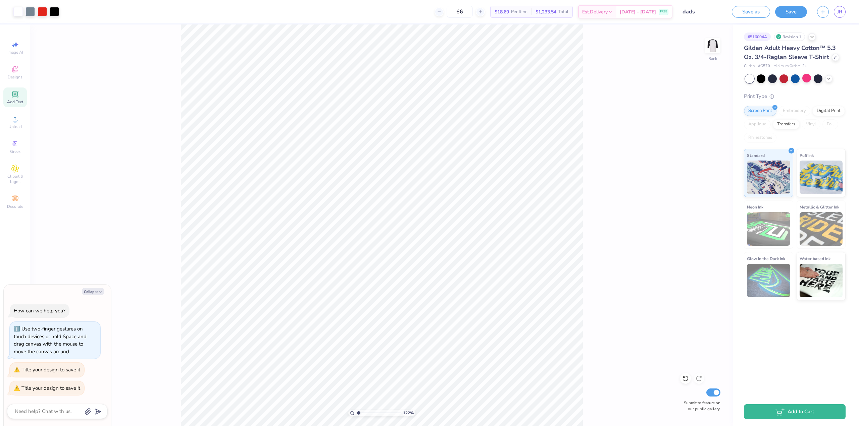
click at [838, 68] on div "Gildan # G570 Minimum Order: 12 +" at bounding box center [795, 66] width 102 height 6
click at [832, 57] on div at bounding box center [834, 56] width 7 height 7
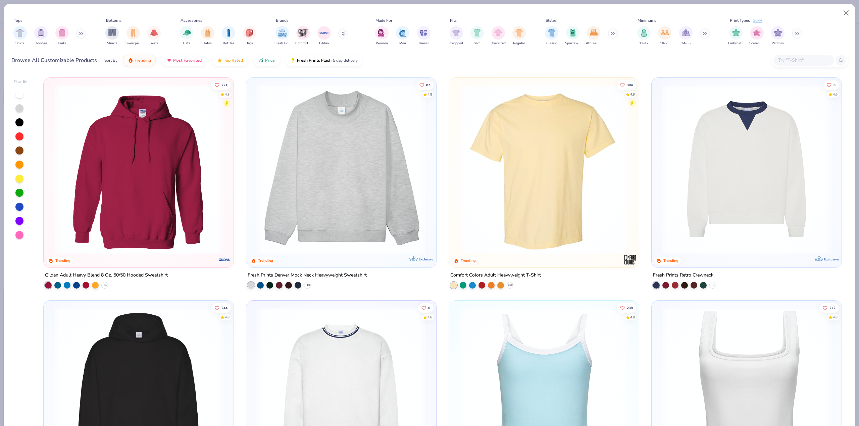
click at [502, 191] on img at bounding box center [543, 170] width 176 height 170
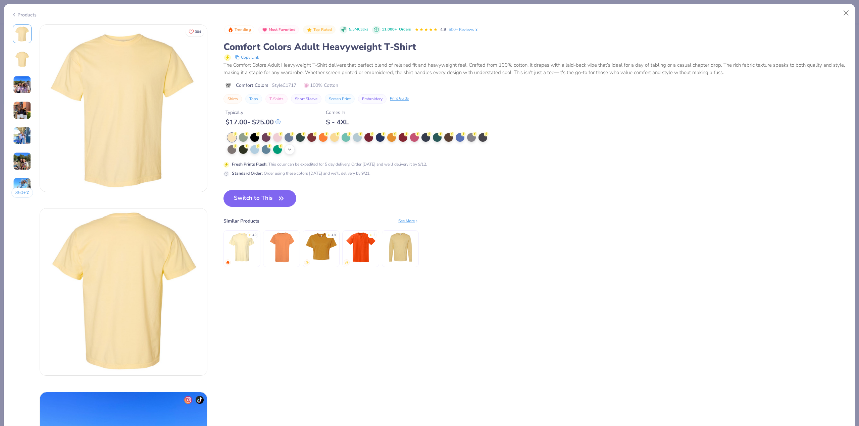
click at [287, 153] on div "+ 38" at bounding box center [289, 150] width 10 height 10
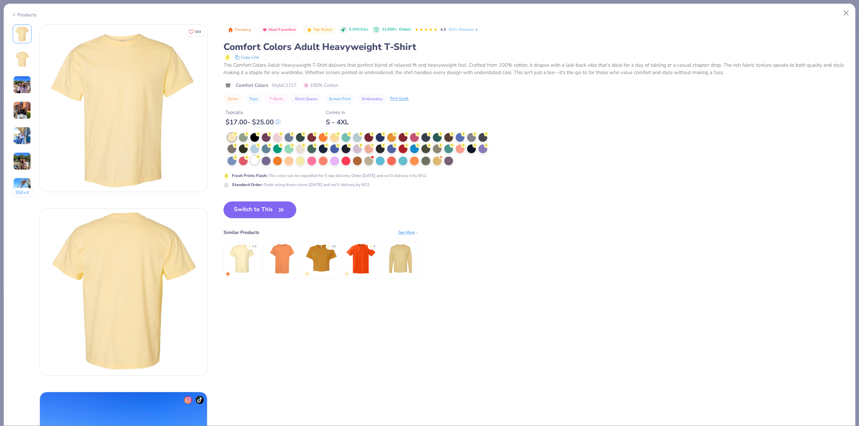
click at [256, 165] on div at bounding box center [254, 160] width 9 height 9
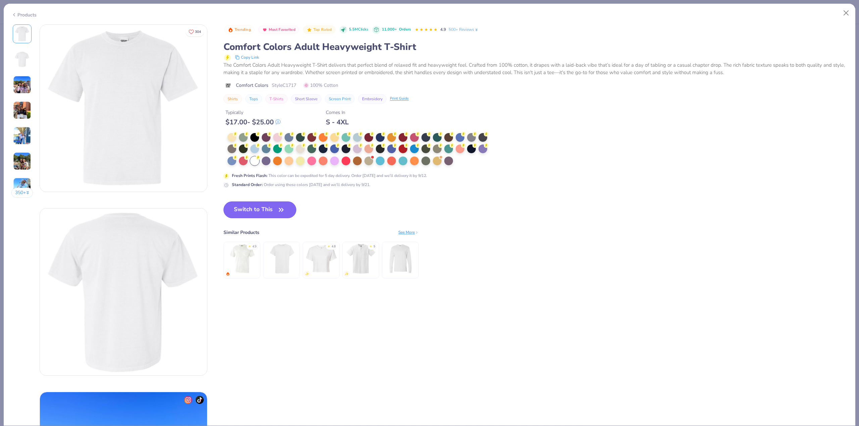
click at [268, 209] on button "Switch to This" at bounding box center [259, 210] width 73 height 17
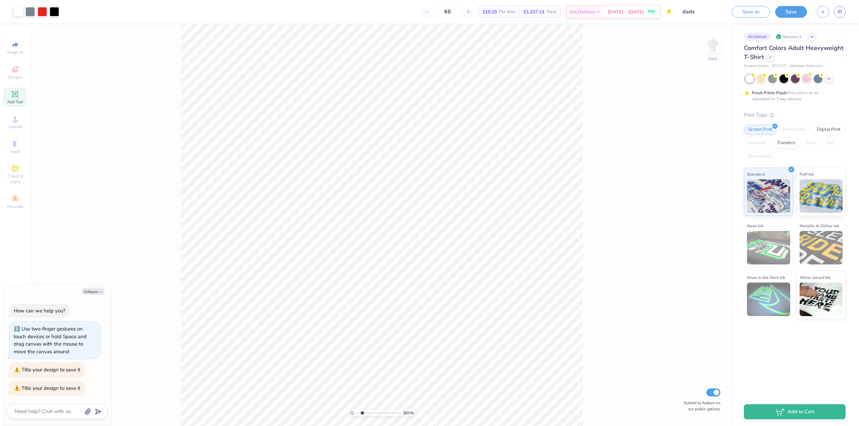
click at [700, 91] on div "201 % Back Submit to feature on our public gallery." at bounding box center [381, 225] width 703 height 402
drag, startPoint x: 594, startPoint y: 115, endPoint x: 586, endPoint y: 145, distance: 31.4
click at [587, 145] on div "201 % Back Submit to feature on our public gallery." at bounding box center [381, 225] width 703 height 402
click at [701, 118] on div "1000 % Back Submit to feature on our public gallery." at bounding box center [381, 225] width 703 height 402
click at [649, 168] on div "1000 % Back W 0.67 0.67 " H 0.95 0.95 " Y 4.64 4.64 " Center Middle Top Bottom …" at bounding box center [381, 225] width 703 height 402
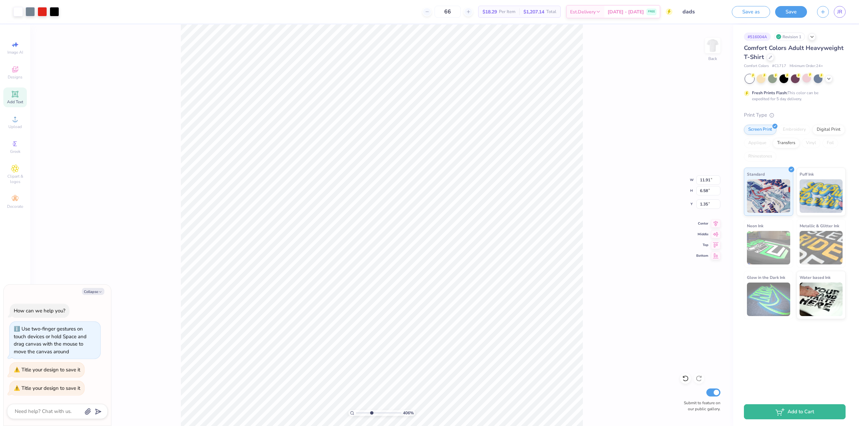
click at [627, 99] on div "406 % Back W 11.91 11.91 " H 6.58 6.58 " Y 1.35 1.35 " Center Middle Top Bottom…" at bounding box center [381, 225] width 703 height 402
click at [632, 121] on div "406 % Back W 11.91 11.91 " H 6.58 6.58 " Y 1.36 1.36 " Center Middle Top Bottom…" at bounding box center [381, 225] width 703 height 402
click at [637, 253] on div "449 % Back W 3.74 3.74 " H 0.71 0.71 " Y 3.74 3.74 " Center Middle Top Bottom S…" at bounding box center [381, 225] width 703 height 402
click at [687, 377] on icon at bounding box center [685, 379] width 6 height 6
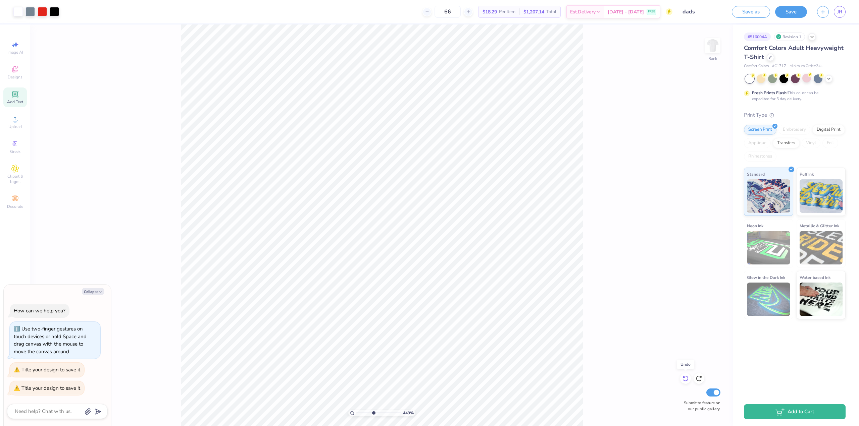
click at [687, 377] on icon at bounding box center [685, 379] width 6 height 6
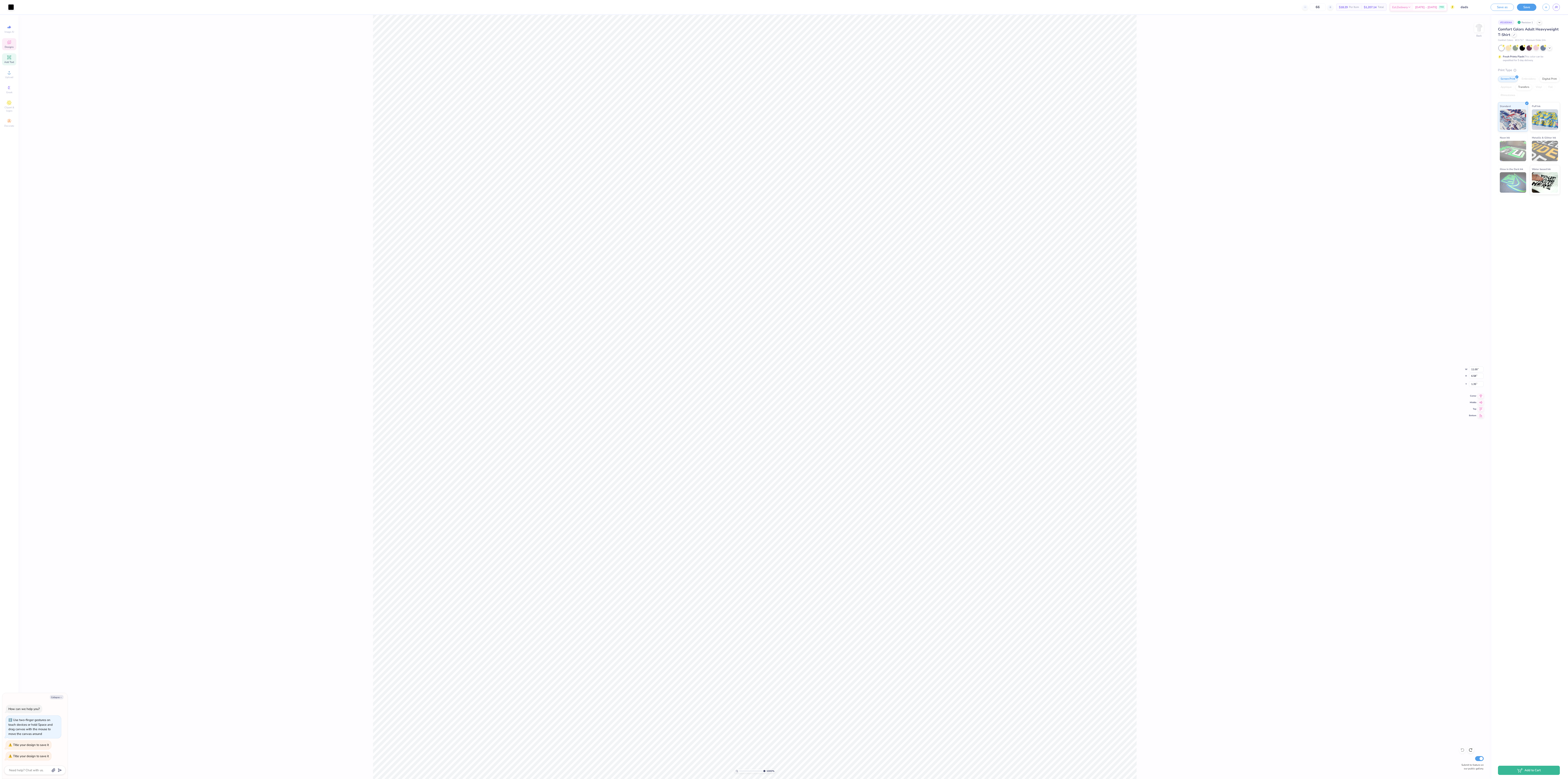
click at [522, 259] on div "1000 % Back W 11.00 11.00 " H 6.58 6.58 " Y 1.35 1.35 " Center Middle Top Botto…" at bounding box center [755, 397] width 1473 height 764
click at [522, 259] on div "741 % Back Submit to feature on our public gallery." at bounding box center [755, 397] width 1473 height 764
click at [522, 259] on div "741 % Back W 11.00 11.00 " H 6.58 6.58 " Y 1.35 1.35 " Center Middle Top Bottom…" at bounding box center [755, 397] width 1473 height 764
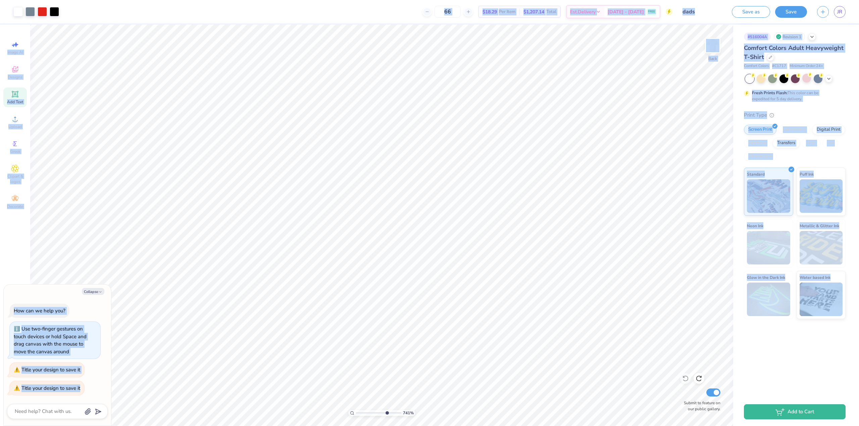
drag, startPoint x: 701, startPoint y: 22, endPoint x: 521, endPoint y: 162, distance: 228.3
click at [521, 162] on div "741 % Back Submit to feature on our public gallery." at bounding box center [381, 225] width 703 height 402
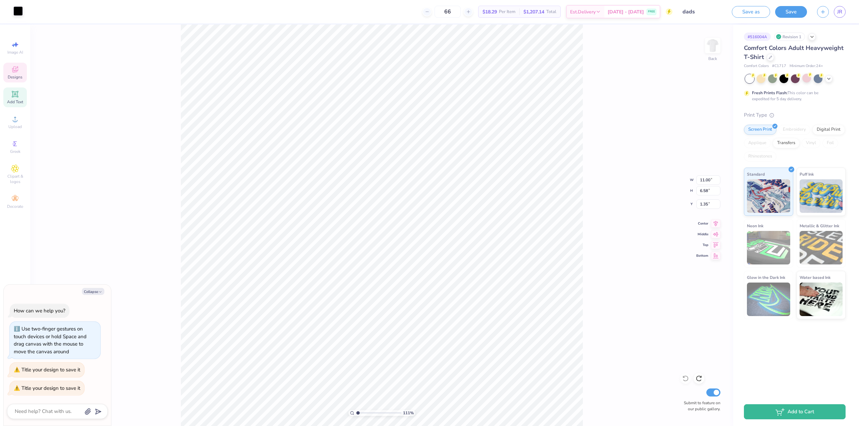
click at [19, 11] on div at bounding box center [17, 10] width 9 height 9
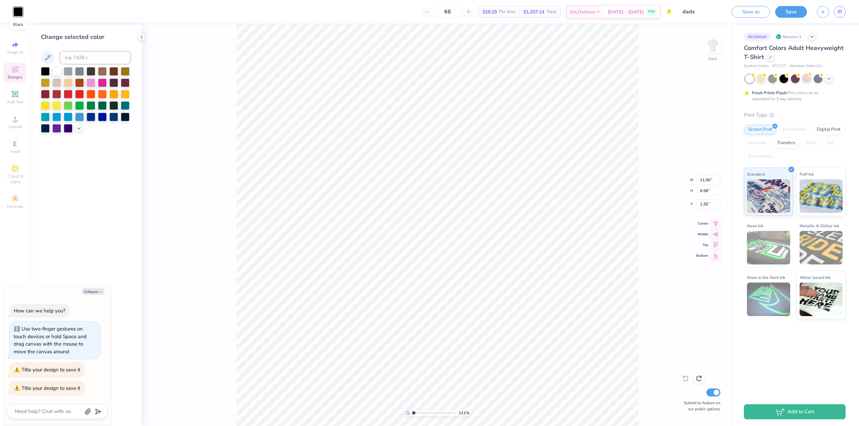
click at [20, 10] on div at bounding box center [17, 11] width 9 height 9
